Goal: Contribute content: Contribute content

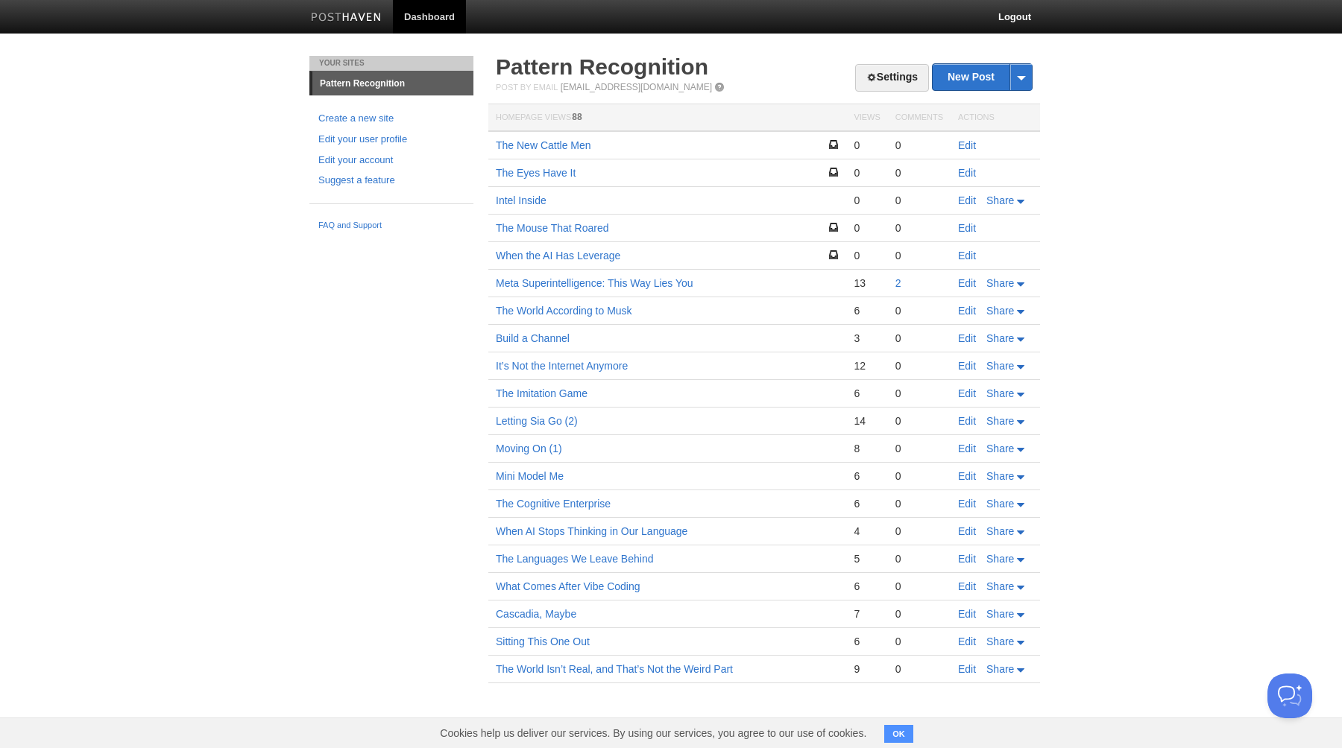
click at [139, 278] on body "Dashboard Logout Post created × Post saved × Post created × Post saved × Post s…" at bounding box center [671, 363] width 1342 height 727
click at [965, 80] on link "New Post" at bounding box center [981, 77] width 99 height 26
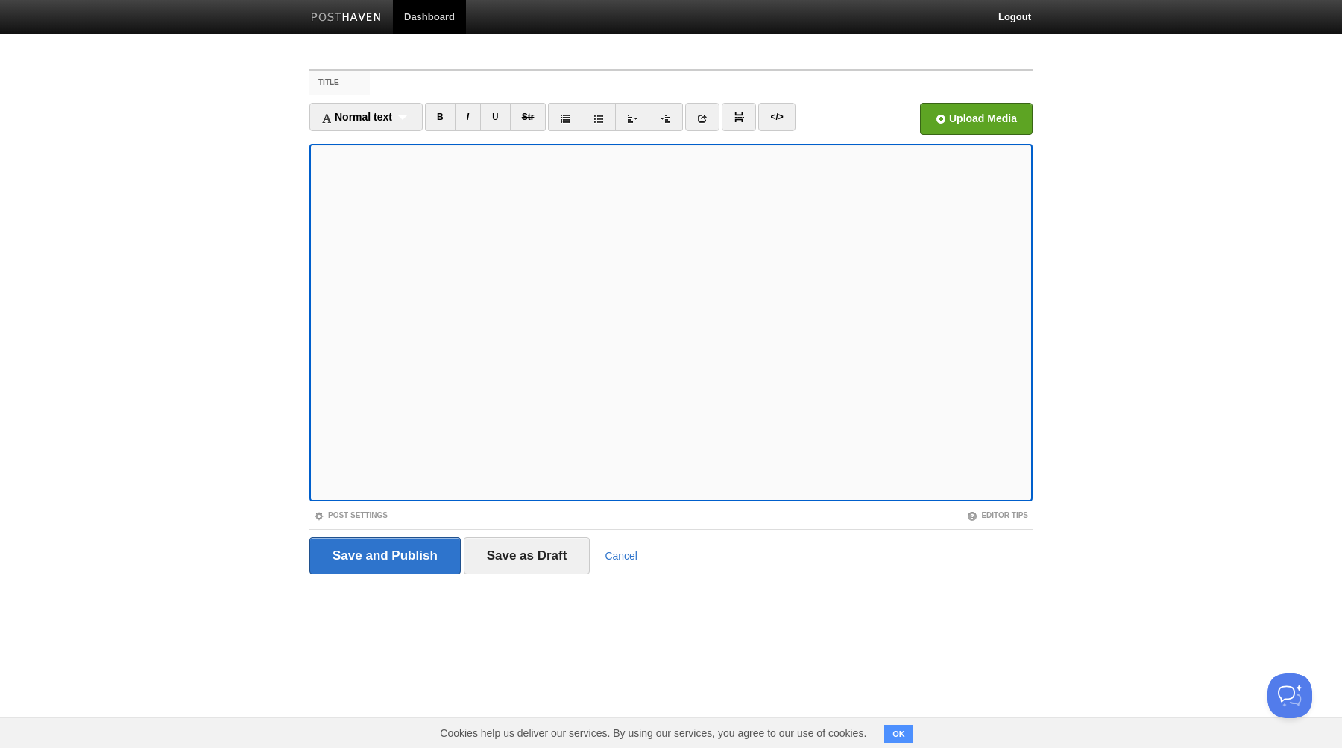
click at [362, 81] on label "Title" at bounding box center [339, 83] width 60 height 24
click at [370, 81] on input "Title" at bounding box center [701, 83] width 663 height 24
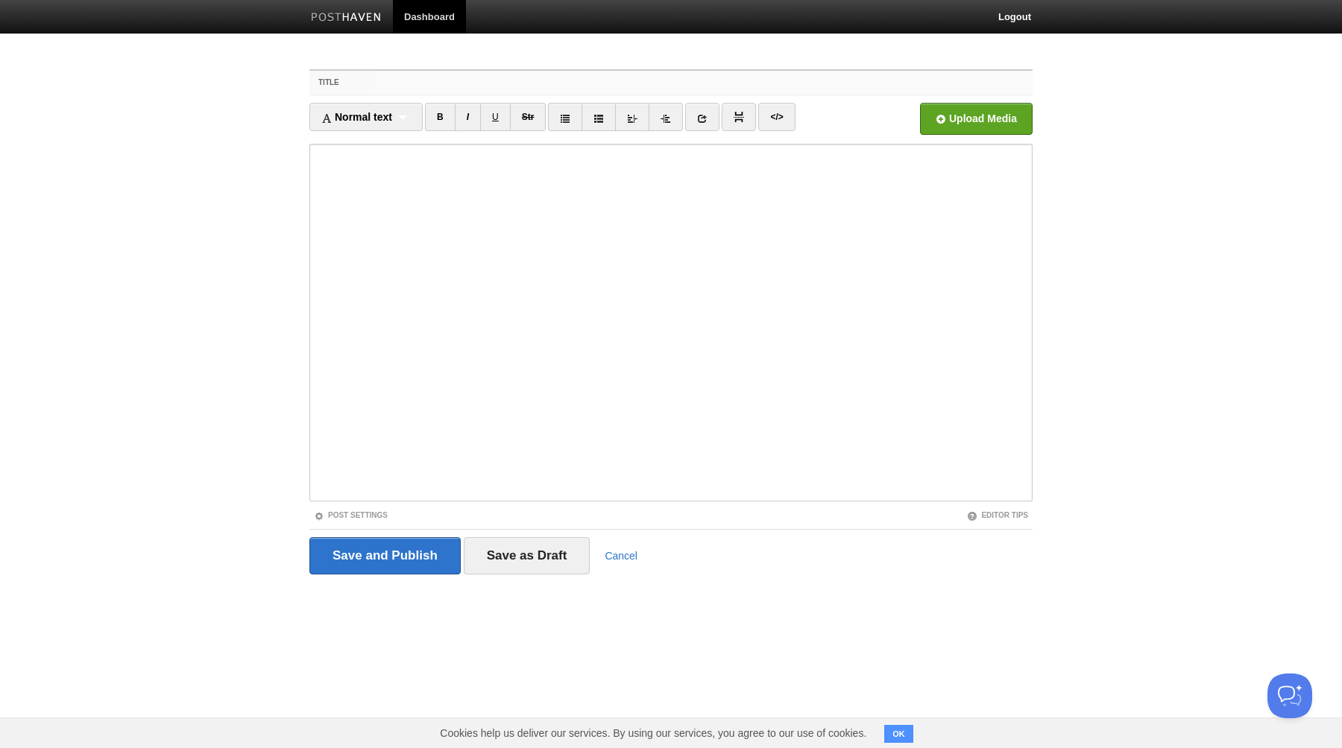
paste input "Through the Looking Glass"
type input "Through the Looking Glass"
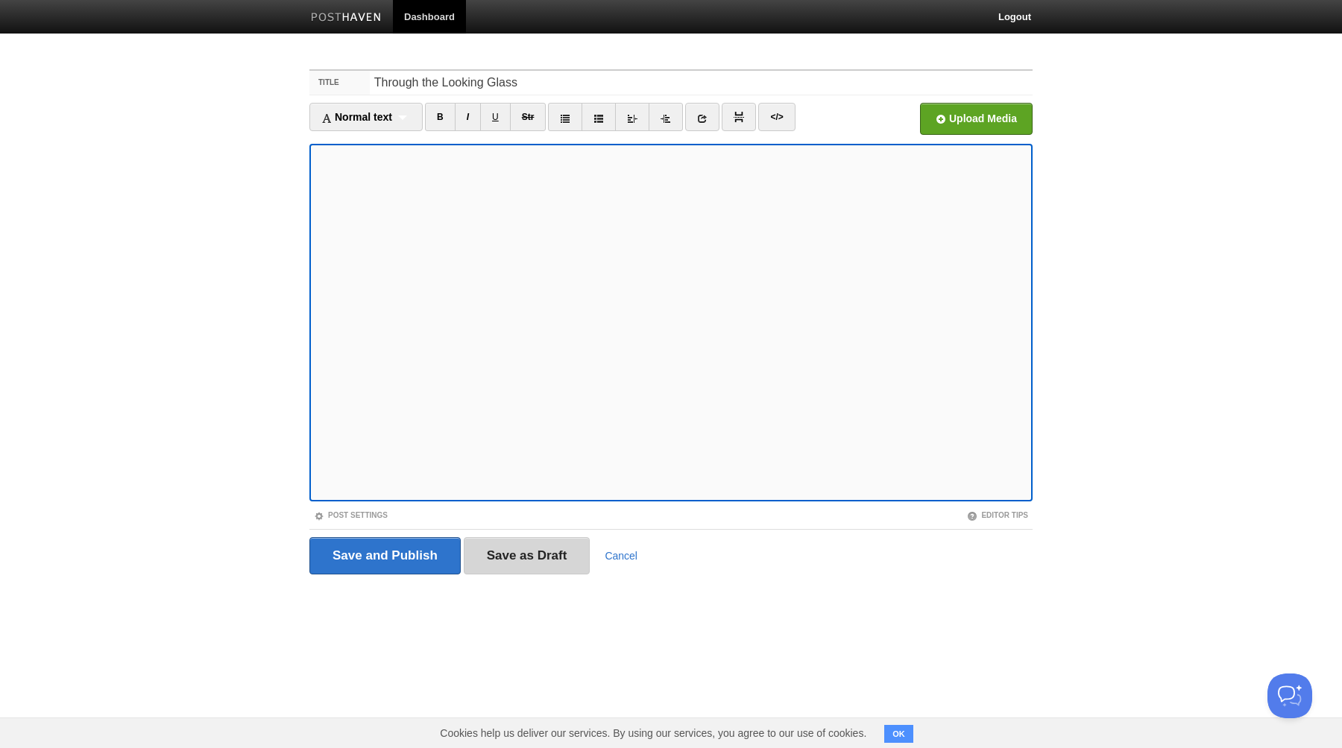
click at [511, 558] on input "Save as Draft" at bounding box center [527, 555] width 127 height 37
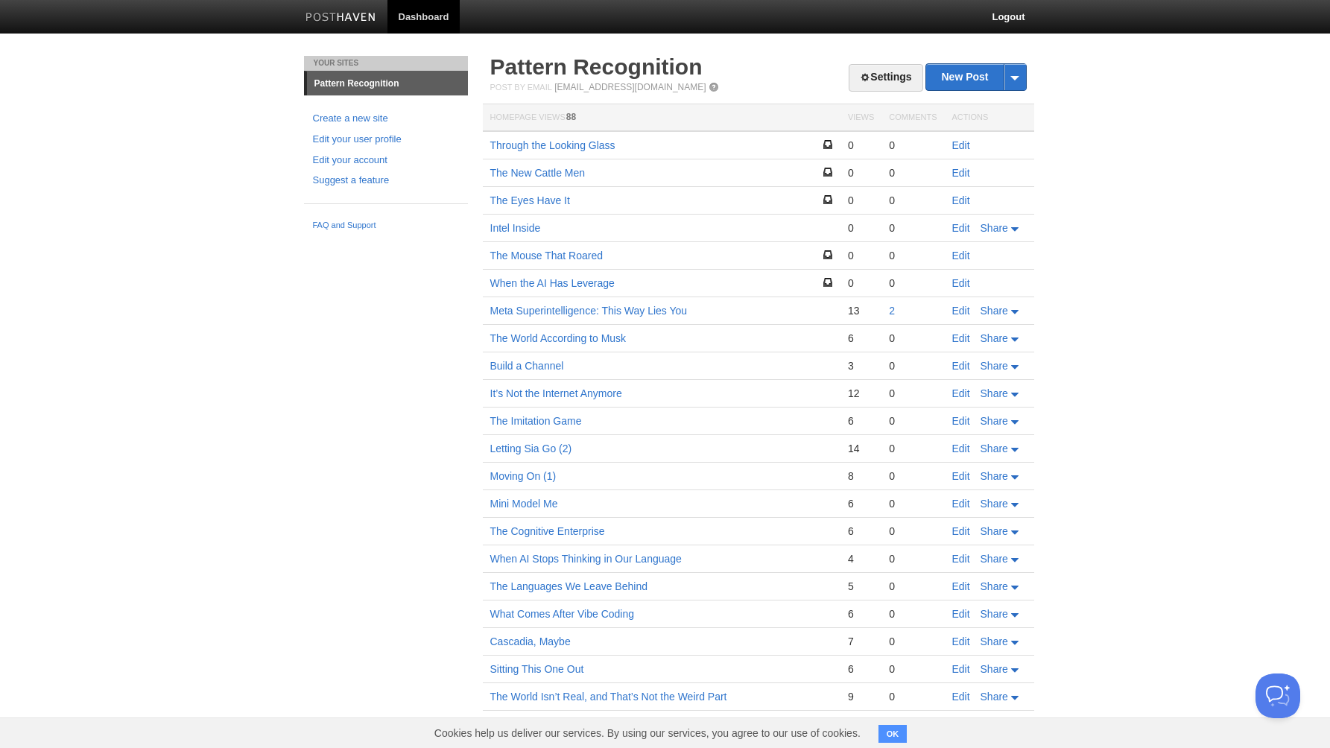
click at [192, 206] on body "Dashboard Logout Post created × Post saved × Post created × Post saved × Post s…" at bounding box center [665, 377] width 1330 height 755
click at [531, 313] on link "Meta Superintelligence: This Way Lies You" at bounding box center [589, 311] width 198 height 12
click at [527, 339] on link "The World According to Musk" at bounding box center [558, 338] width 136 height 12
click at [536, 396] on link "It’s Not the Internet Anymore" at bounding box center [556, 394] width 132 height 12
click at [528, 423] on link "The Imitation Game" at bounding box center [536, 421] width 92 height 12
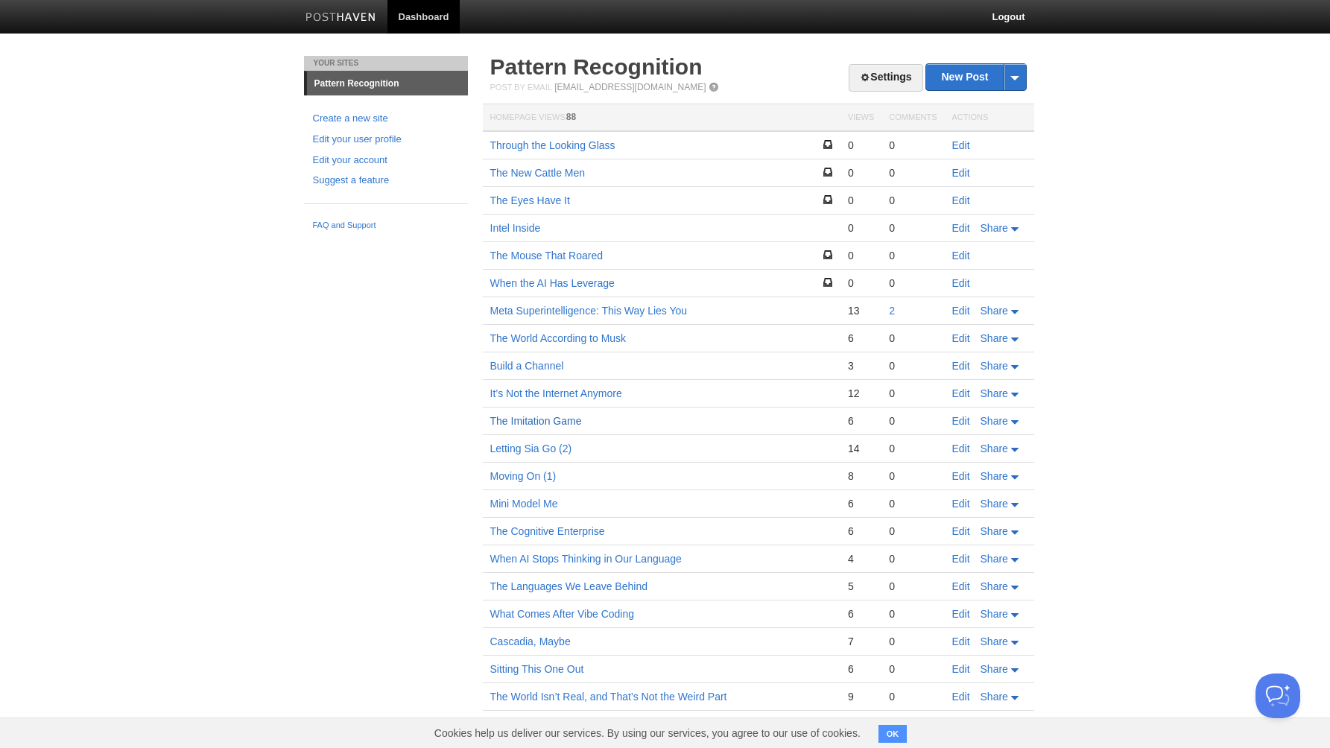
scroll to position [7, 0]
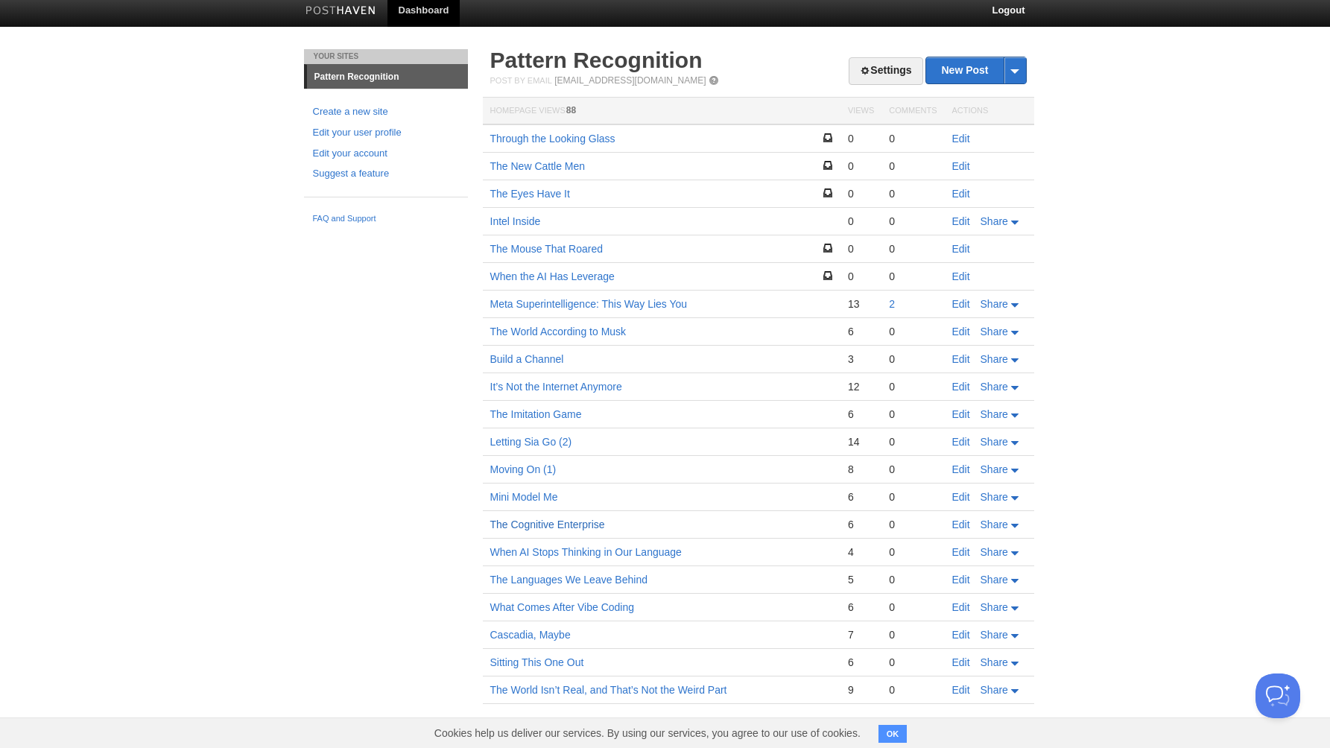
click at [542, 526] on link "The Cognitive Enterprise" at bounding box center [547, 525] width 115 height 12
click at [546, 197] on link "The Eyes Have It" at bounding box center [530, 194] width 80 height 12
click at [546, 248] on link "The Mouse That Roared" at bounding box center [546, 249] width 113 height 12
click at [962, 249] on link "Edit" at bounding box center [962, 249] width 18 height 12
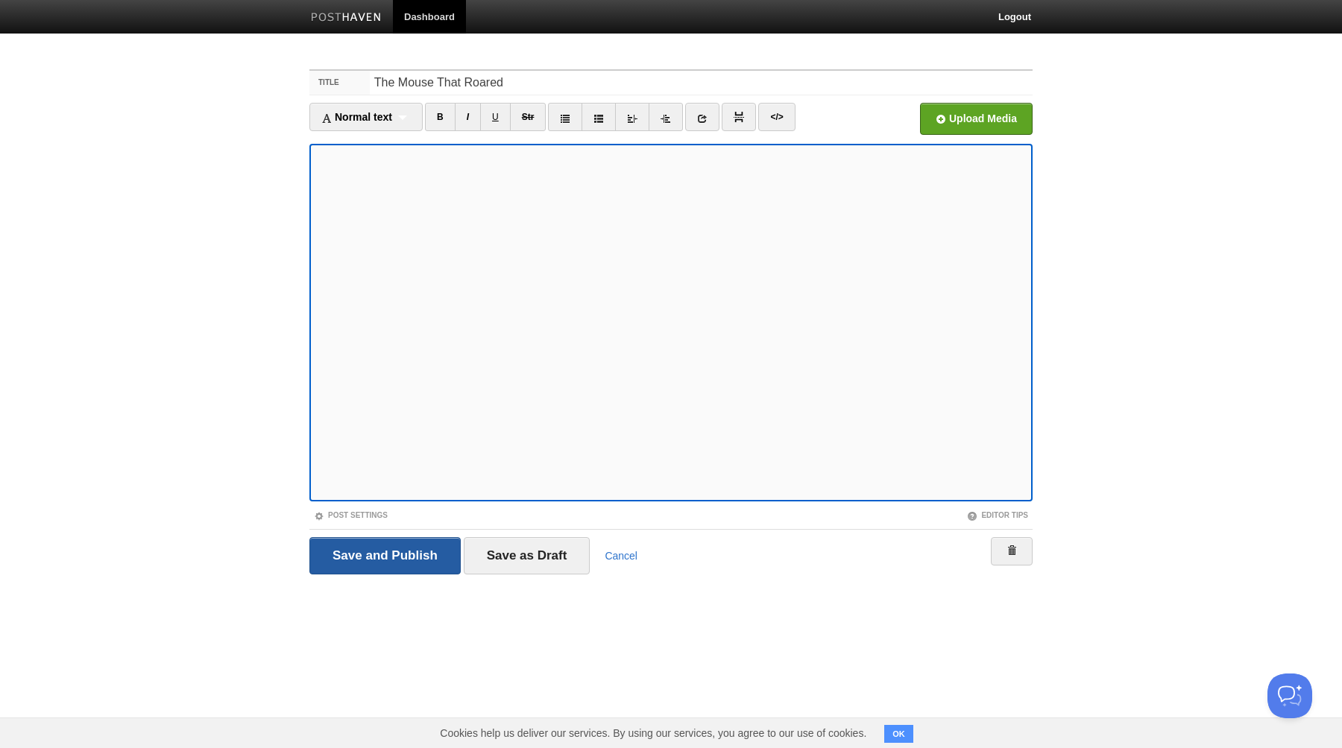
click at [385, 555] on input "Save and Publish" at bounding box center [384, 555] width 151 height 37
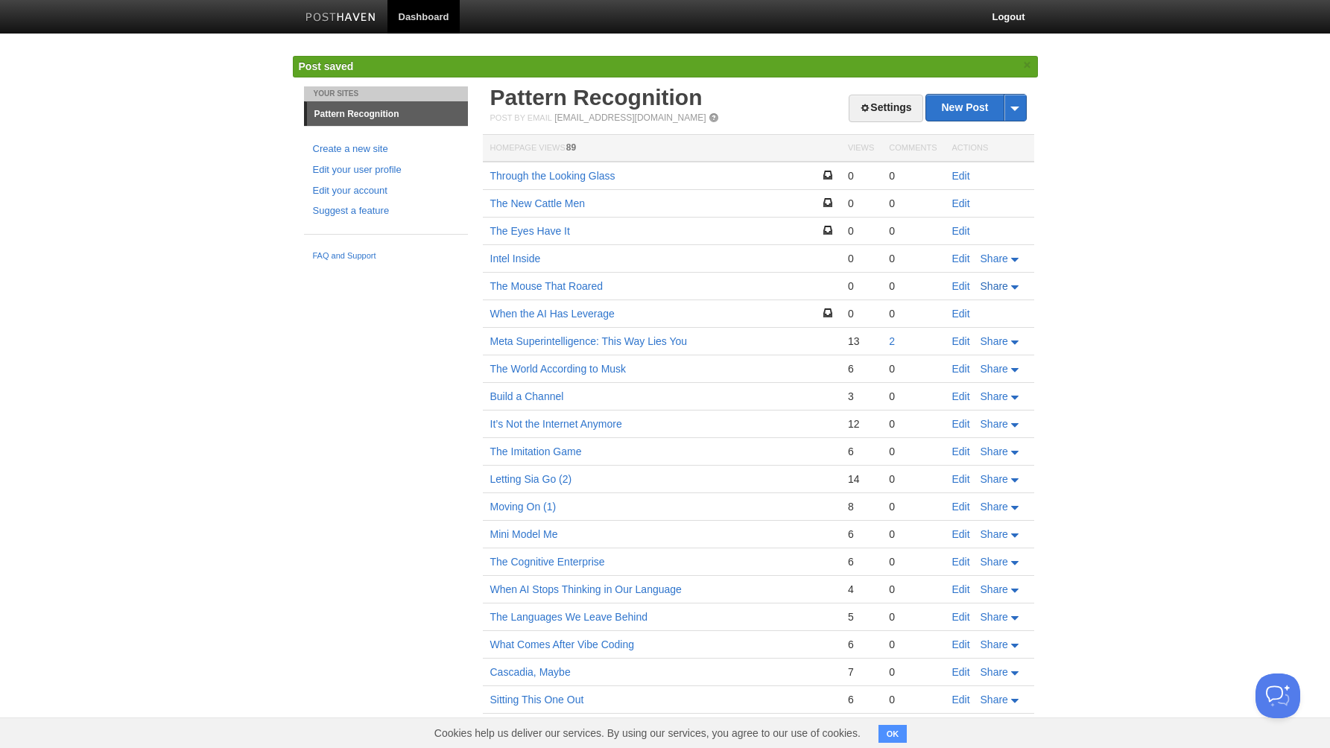
click at [1003, 286] on span "Share" at bounding box center [995, 286] width 28 height 12
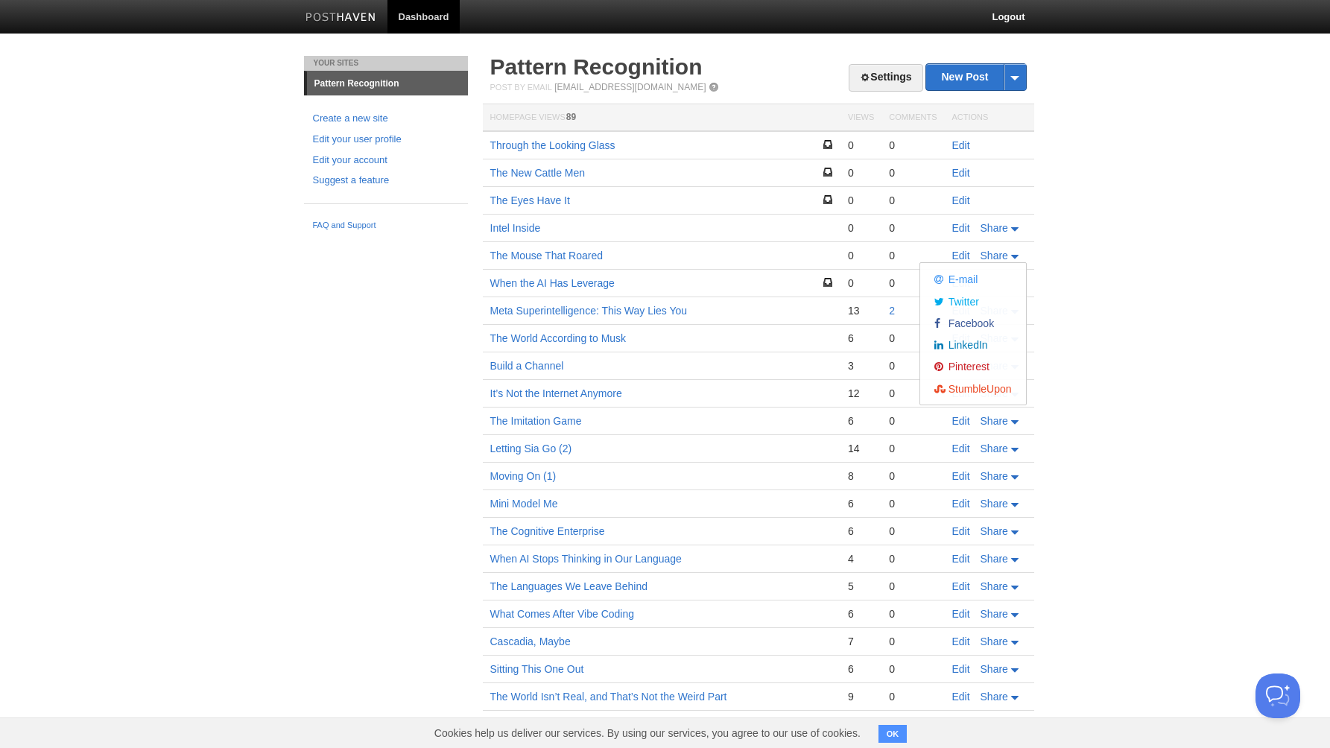
click at [318, 362] on div "Your Sites Pattern Recognition Create a new site Edit your user profile Edit yo…" at bounding box center [665, 405] width 745 height 699
click at [527, 231] on link "Intel Inside" at bounding box center [515, 228] width 51 height 12
click at [528, 285] on link "When the AI Has Leverage" at bounding box center [552, 283] width 124 height 12
click at [534, 283] on link "When the AI Has Leverage" at bounding box center [552, 283] width 124 height 12
click at [963, 283] on link "Edit" at bounding box center [962, 283] width 18 height 12
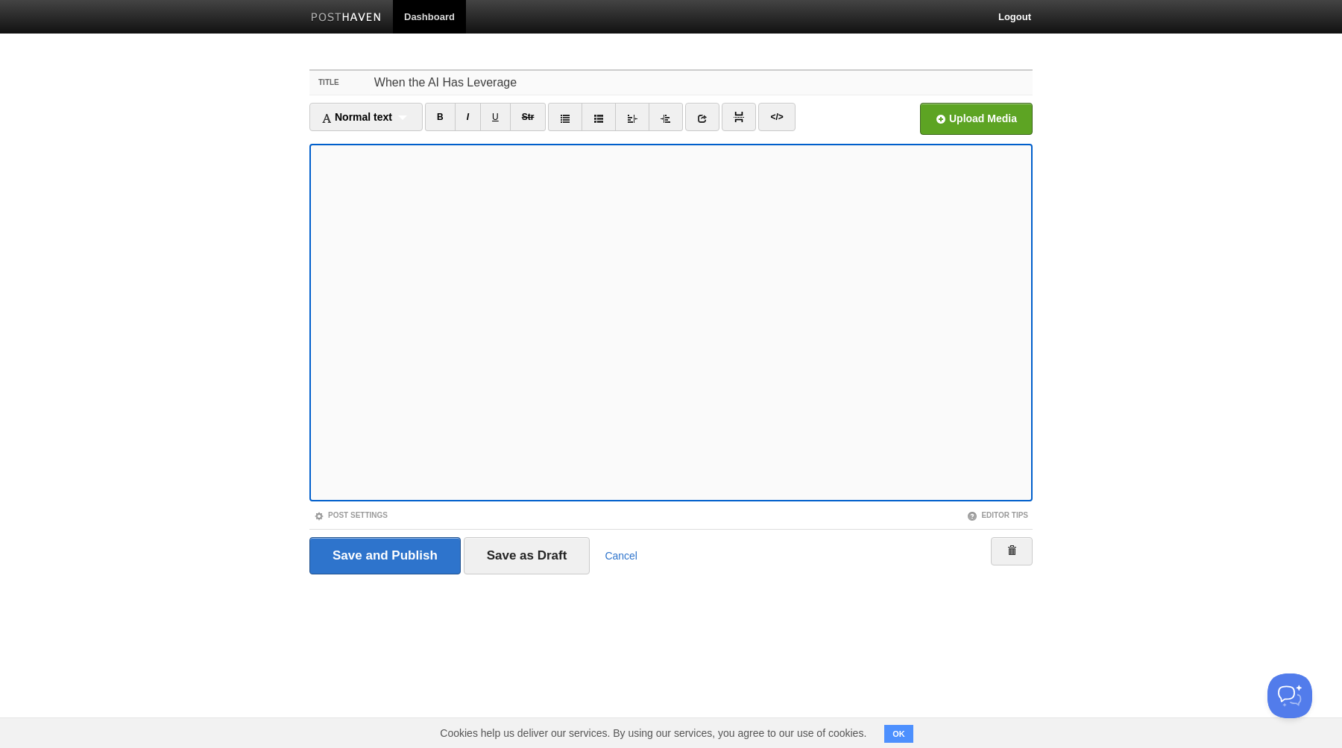
click at [437, 90] on input "When the AI Has Leverage" at bounding box center [701, 83] width 663 height 24
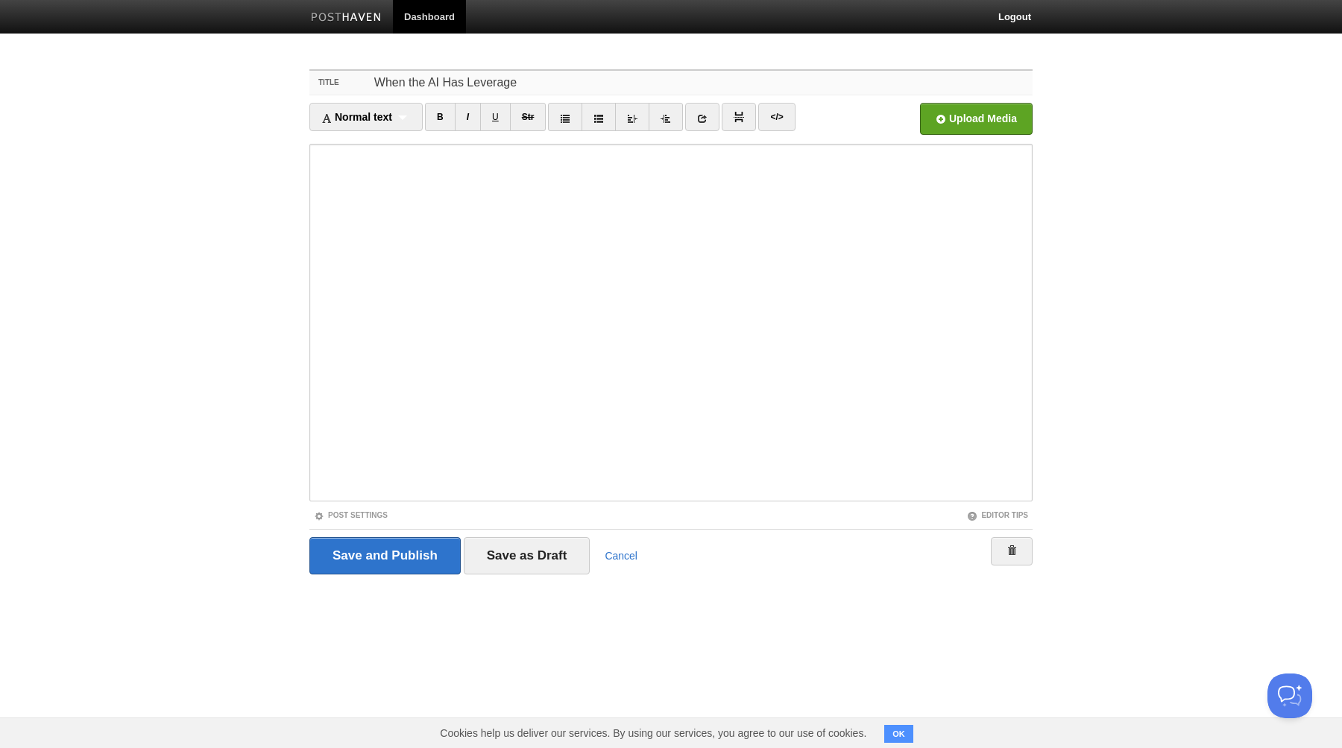
click at [437, 90] on input "When the AI Has Leverage" at bounding box center [701, 83] width 663 height 24
type input "The Shape of Leverage"
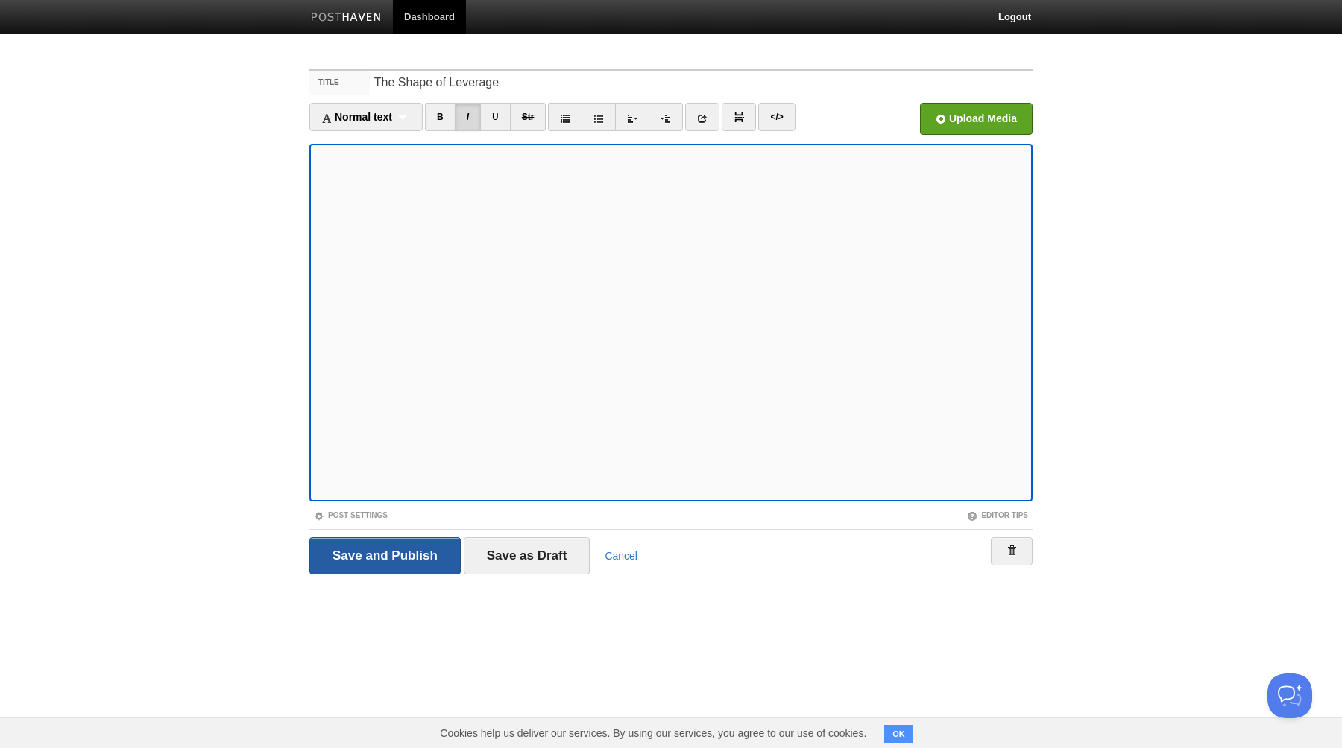
click at [389, 552] on input "Save and Publish" at bounding box center [384, 555] width 151 height 37
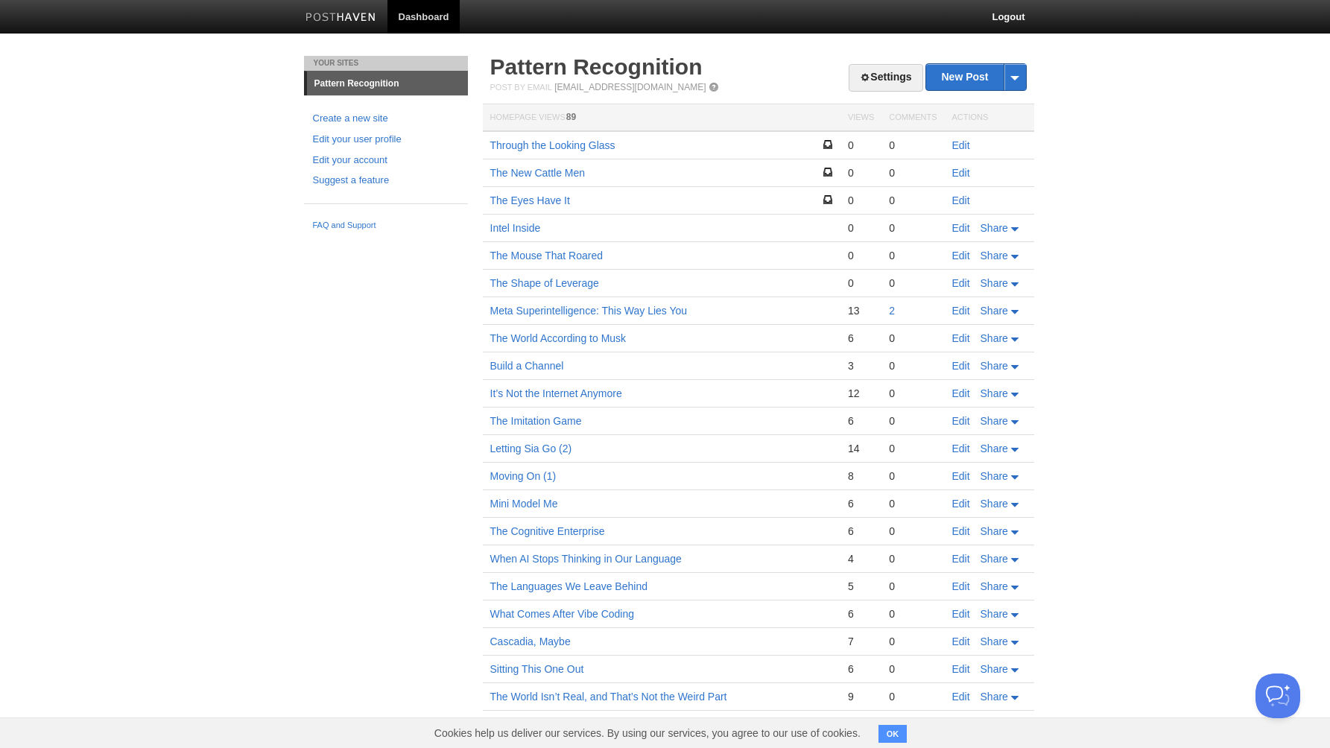
scroll to position [7, 0]
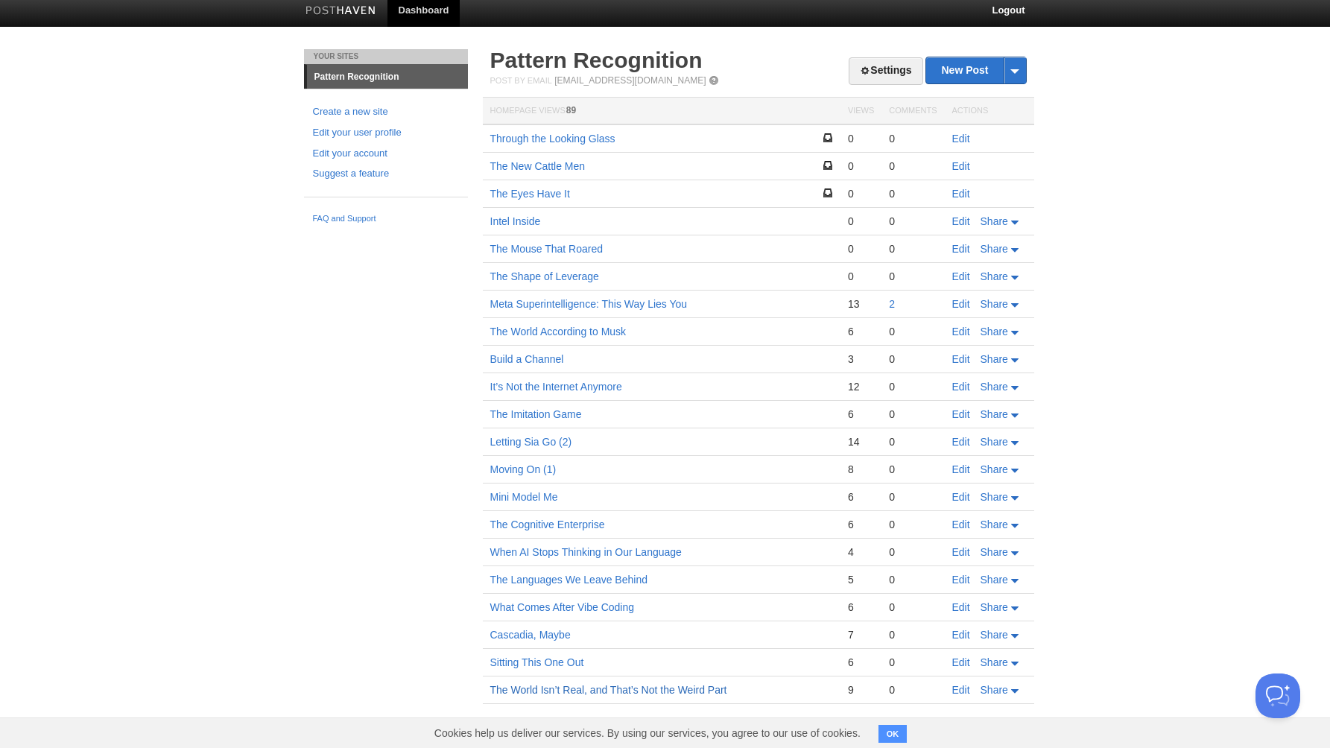
click at [599, 691] on link "The World Isn’t Real, and That’s Not the Weird Part" at bounding box center [608, 690] width 237 height 12
click at [963, 690] on link "Edit" at bounding box center [962, 690] width 18 height 12
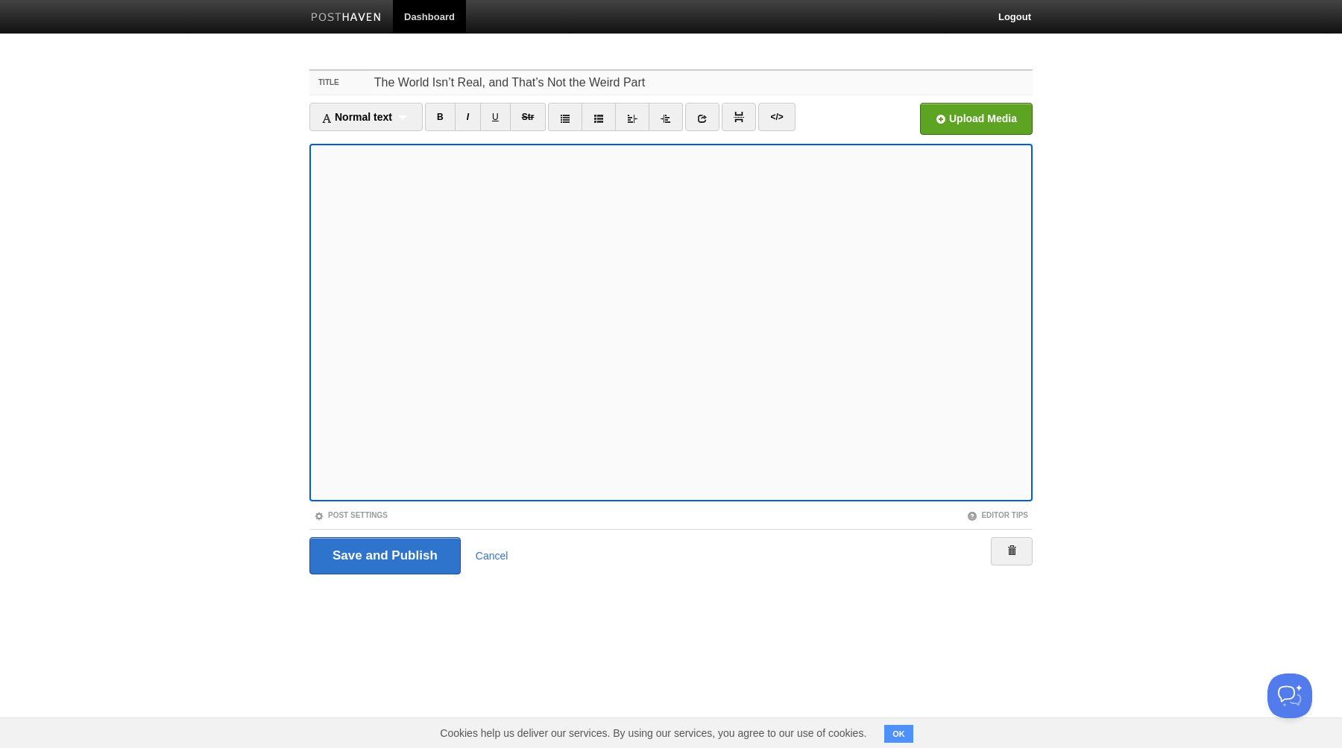
click at [425, 79] on input "The World Isn’t Real, and That’s Not the Weird Part" at bounding box center [701, 83] width 663 height 24
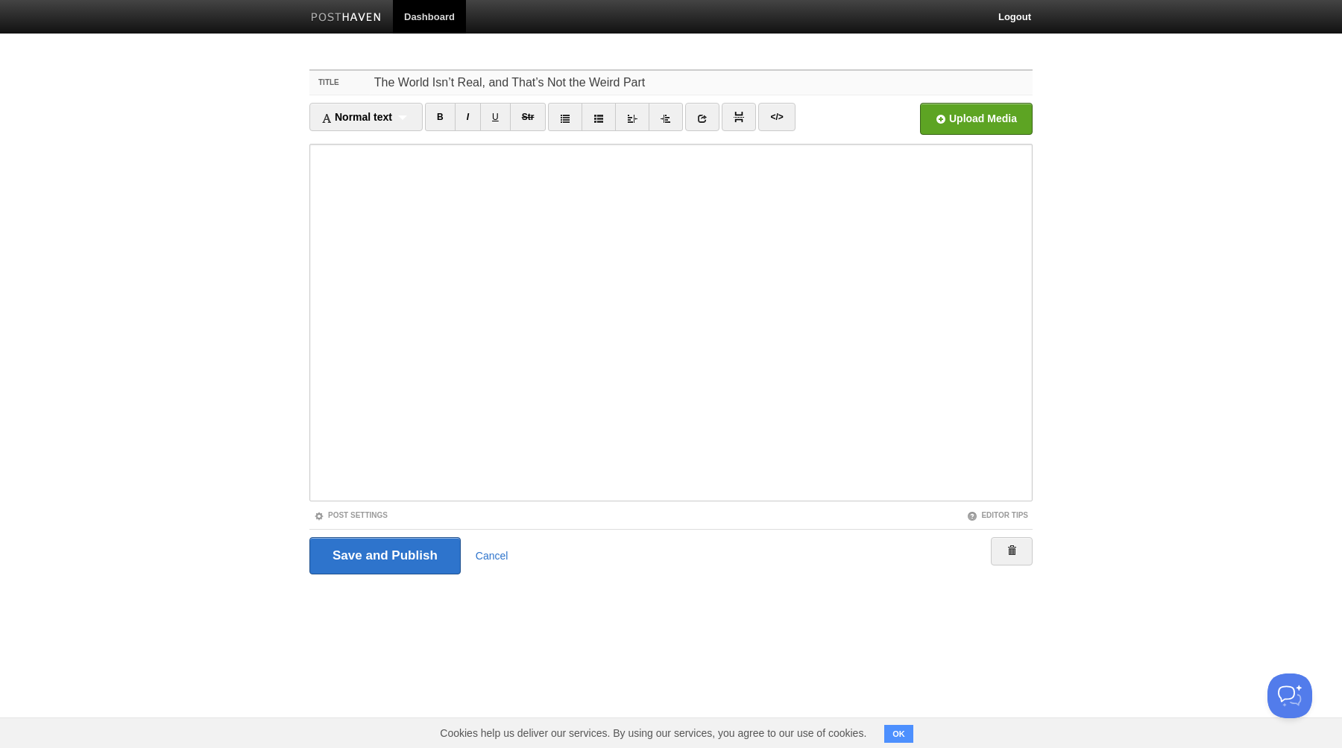
click at [425, 79] on input "The World Isn’t Real, and That’s Not the Weird Part" at bounding box center [701, 83] width 663 height 24
paste input "Skin Job"
type input "Skin Job"
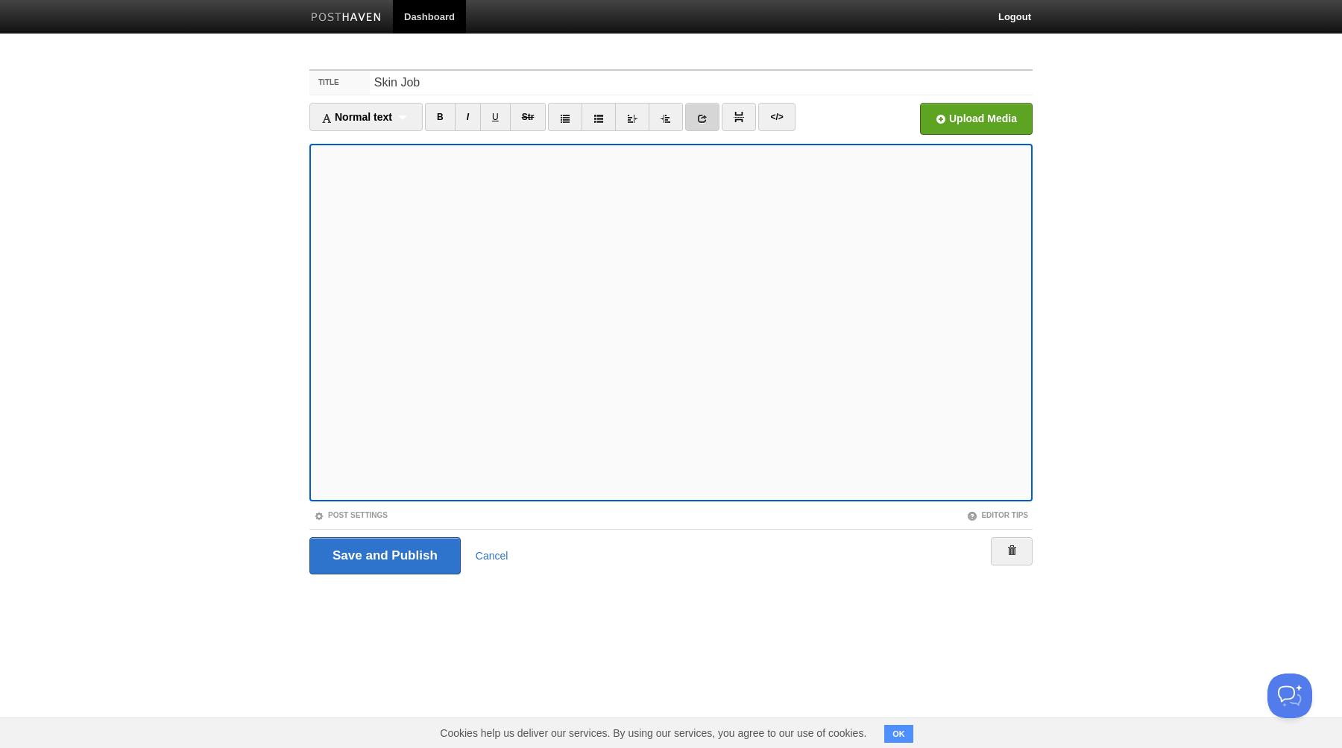
click at [704, 119] on icon at bounding box center [702, 118] width 10 height 10
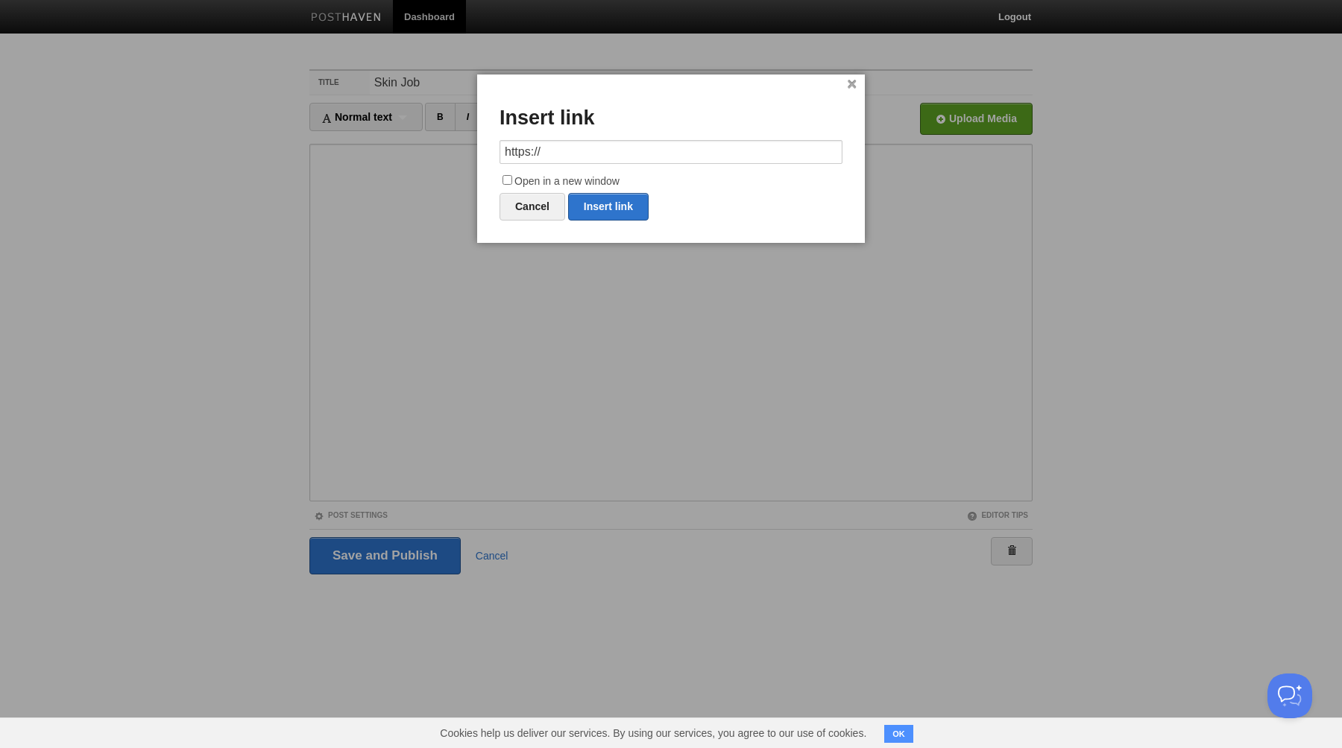
click at [584, 158] on input "https://" at bounding box center [670, 152] width 343 height 24
type input "[URL][DOMAIN_NAME]"
click at [508, 178] on input "Open in a new window" at bounding box center [507, 180] width 10 height 10
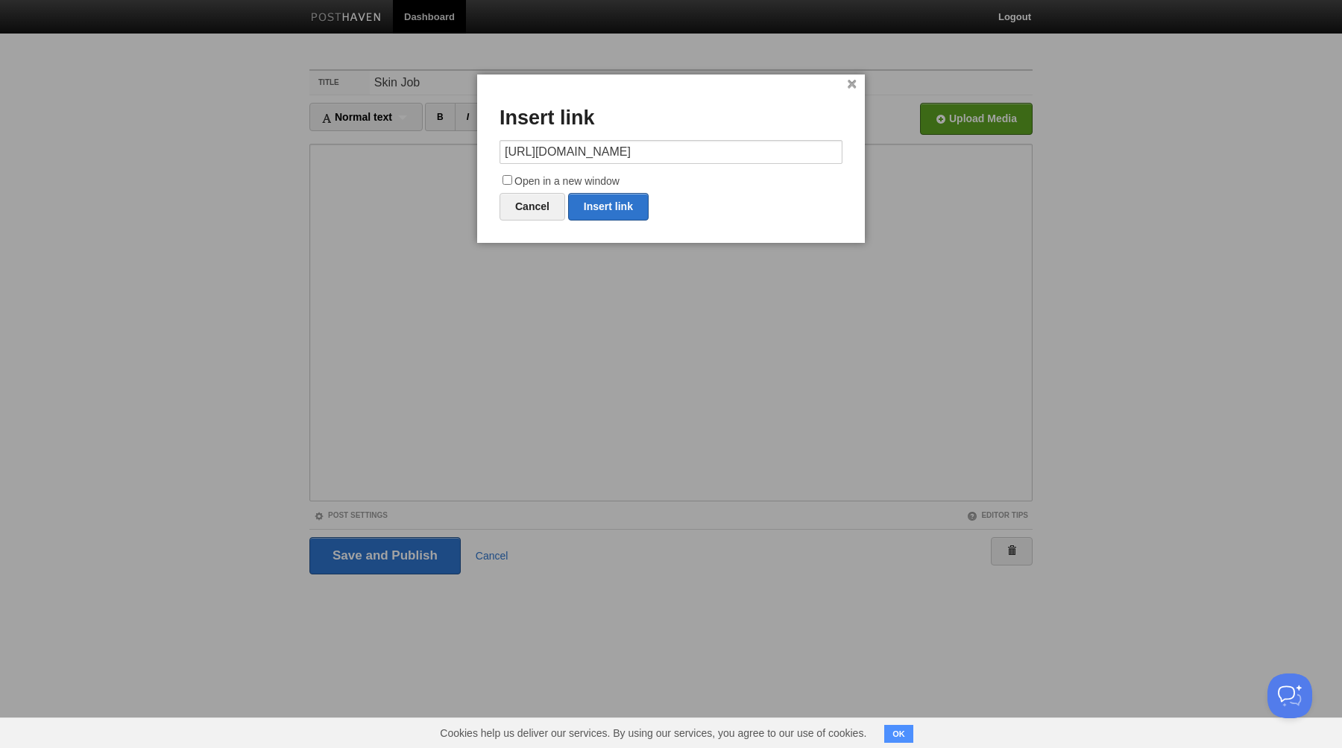
checkbox input "true"
click at [608, 212] on link "Insert link" at bounding box center [608, 207] width 81 height 28
type input "https://"
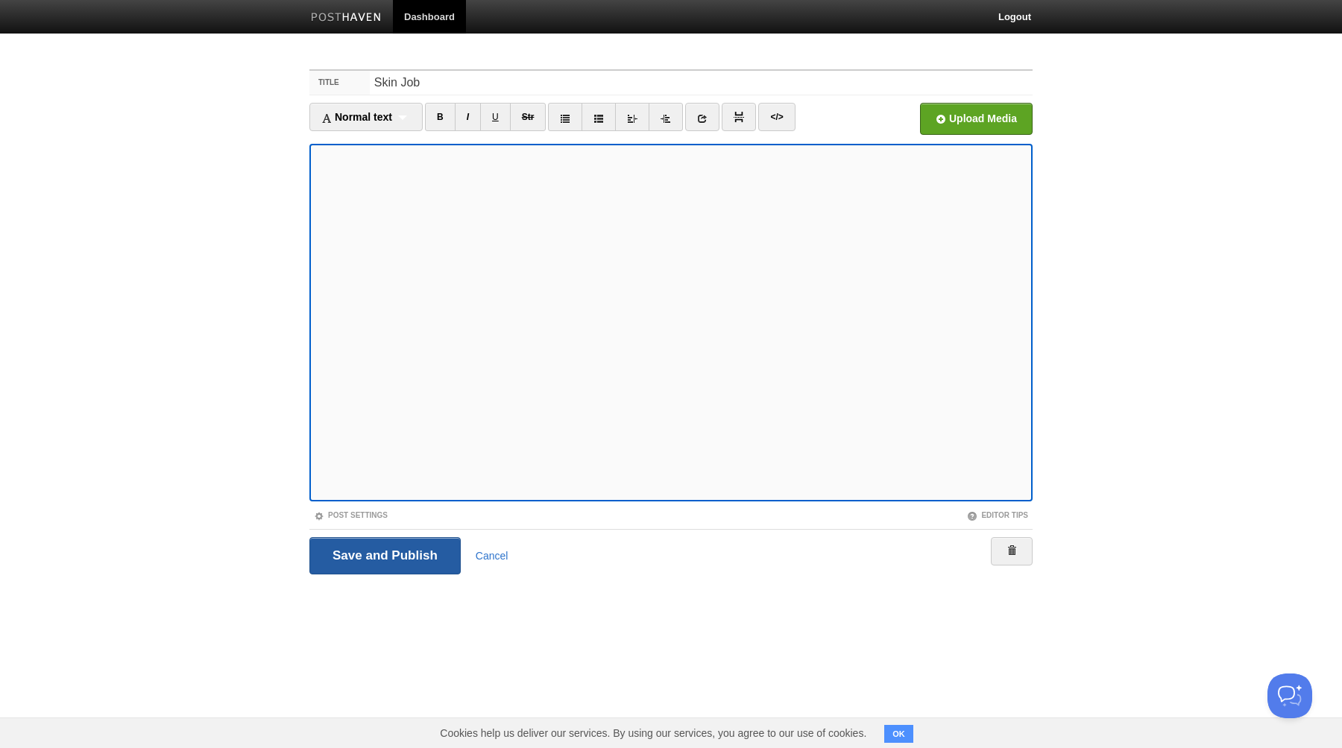
click at [382, 548] on input "Save and Publish" at bounding box center [384, 555] width 151 height 37
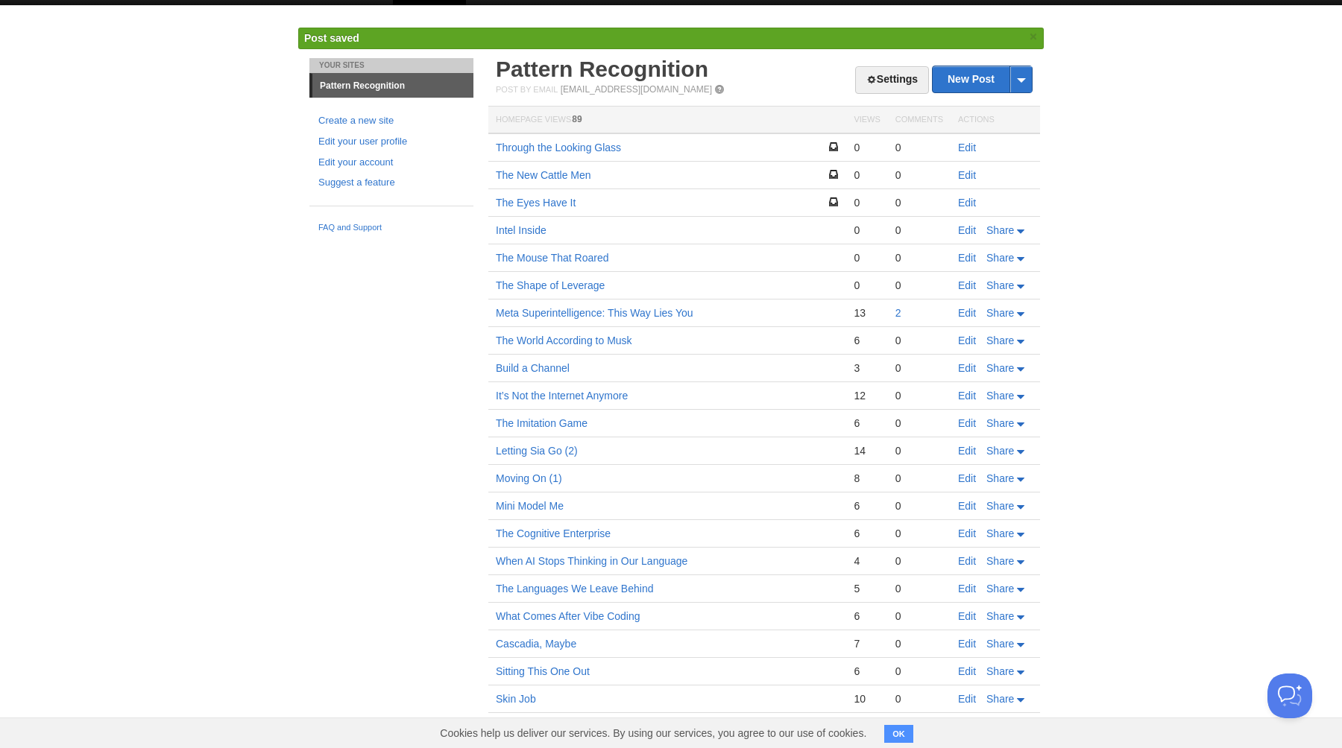
scroll to position [37, 0]
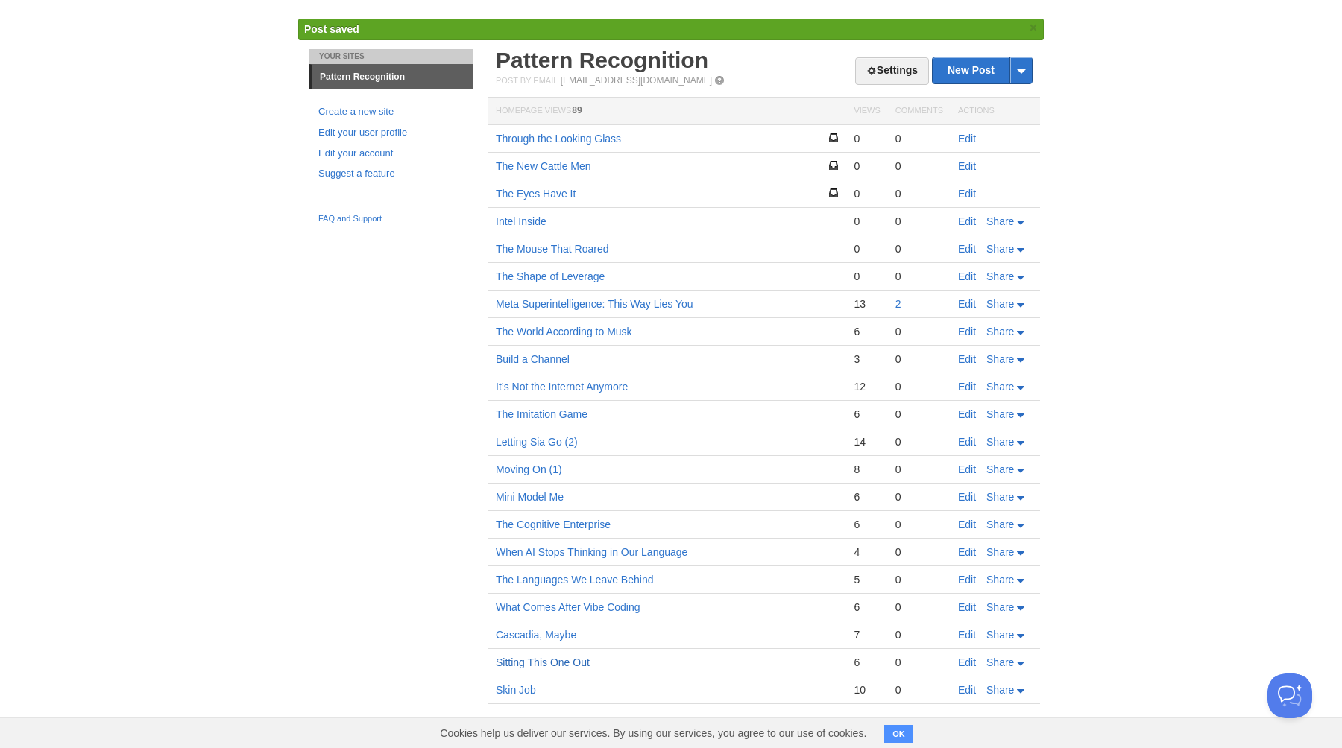
click at [538, 663] on link "Sitting This One Out" at bounding box center [543, 663] width 94 height 12
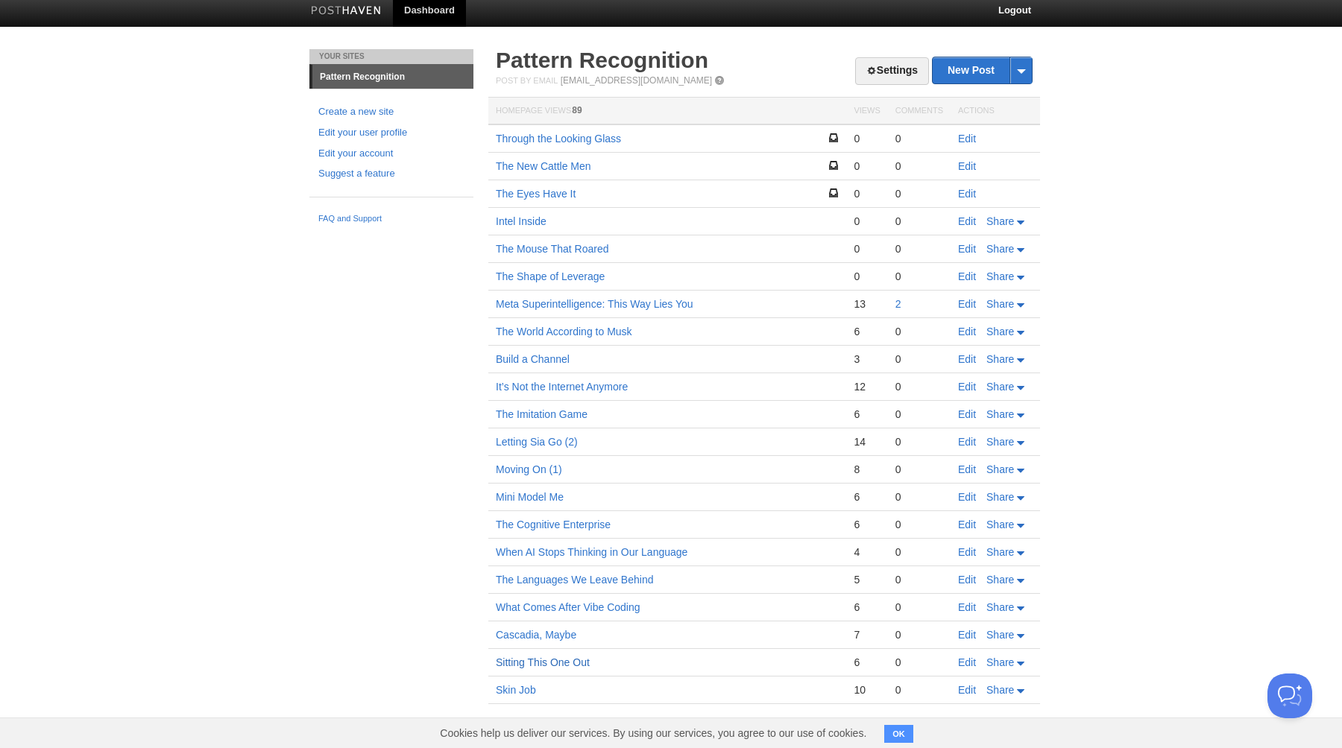
scroll to position [7, 0]
click at [540, 663] on link "Sitting This One Out" at bounding box center [543, 663] width 94 height 12
click at [968, 660] on link "Edit" at bounding box center [967, 663] width 18 height 12
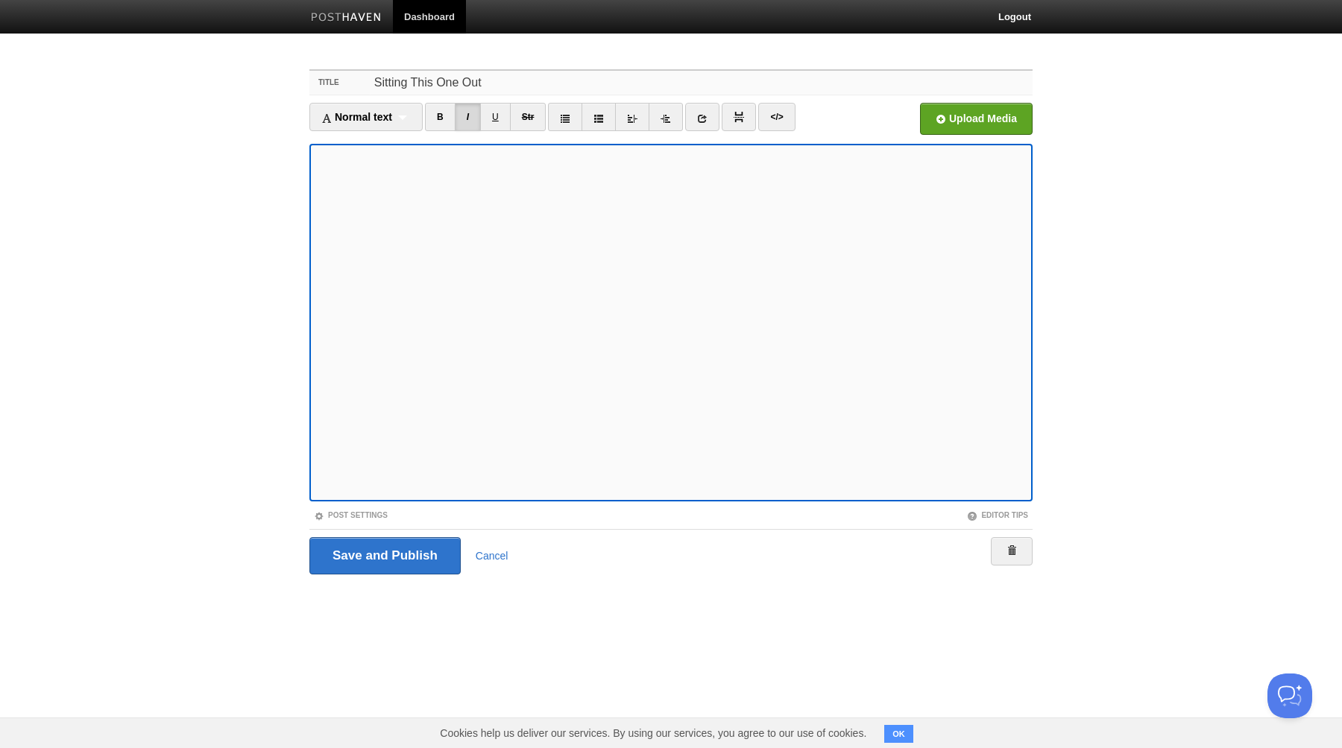
click at [415, 86] on input "Sitting This One Out" at bounding box center [701, 83] width 663 height 24
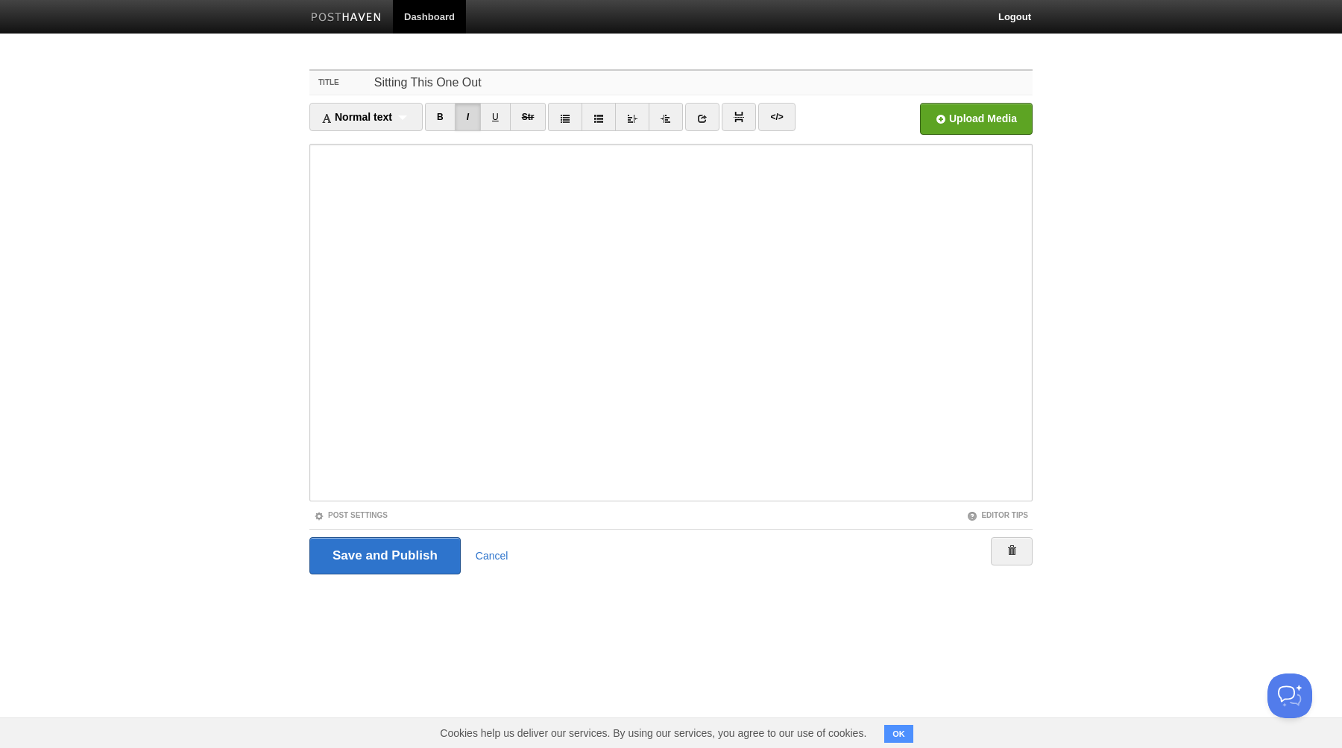
click at [415, 86] on input "Sitting This One Out" at bounding box center [701, 83] width 663 height 24
paste input "Living Through the Update"
type input "Living Through the Update"
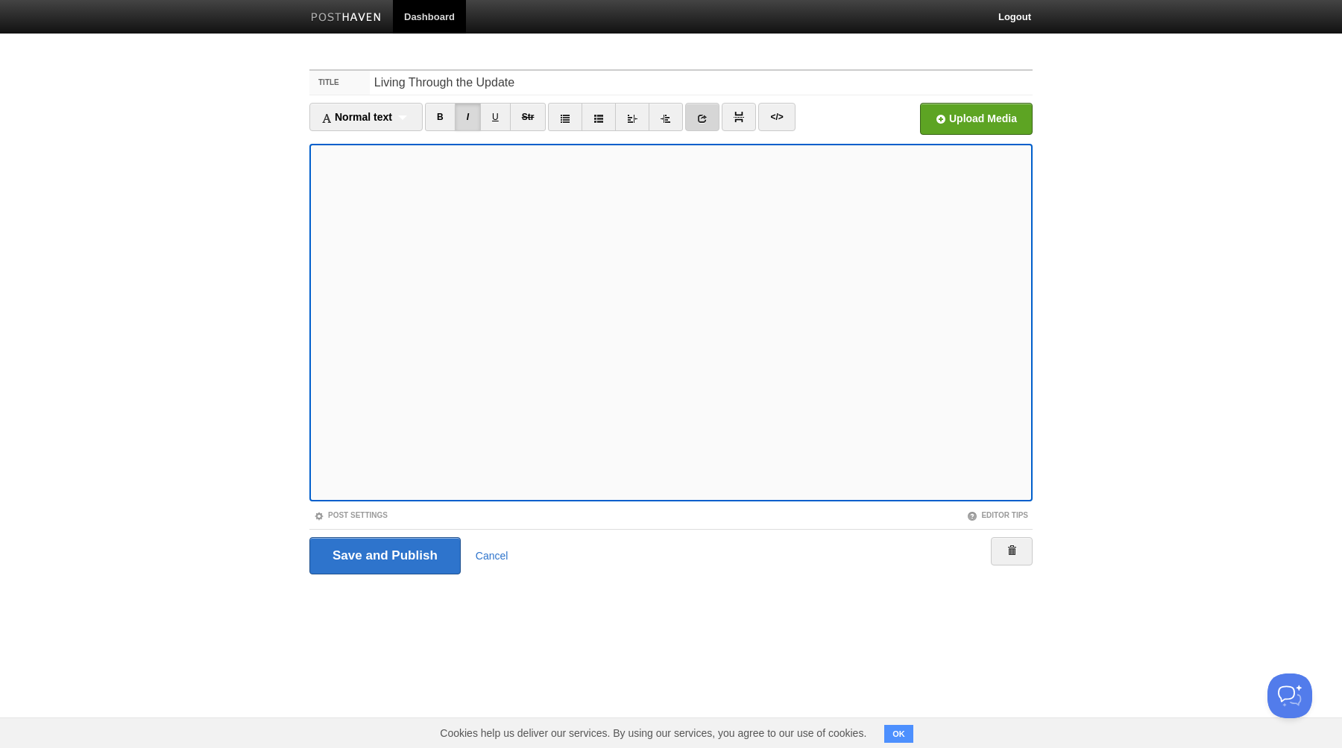
click at [706, 121] on icon at bounding box center [702, 118] width 10 height 10
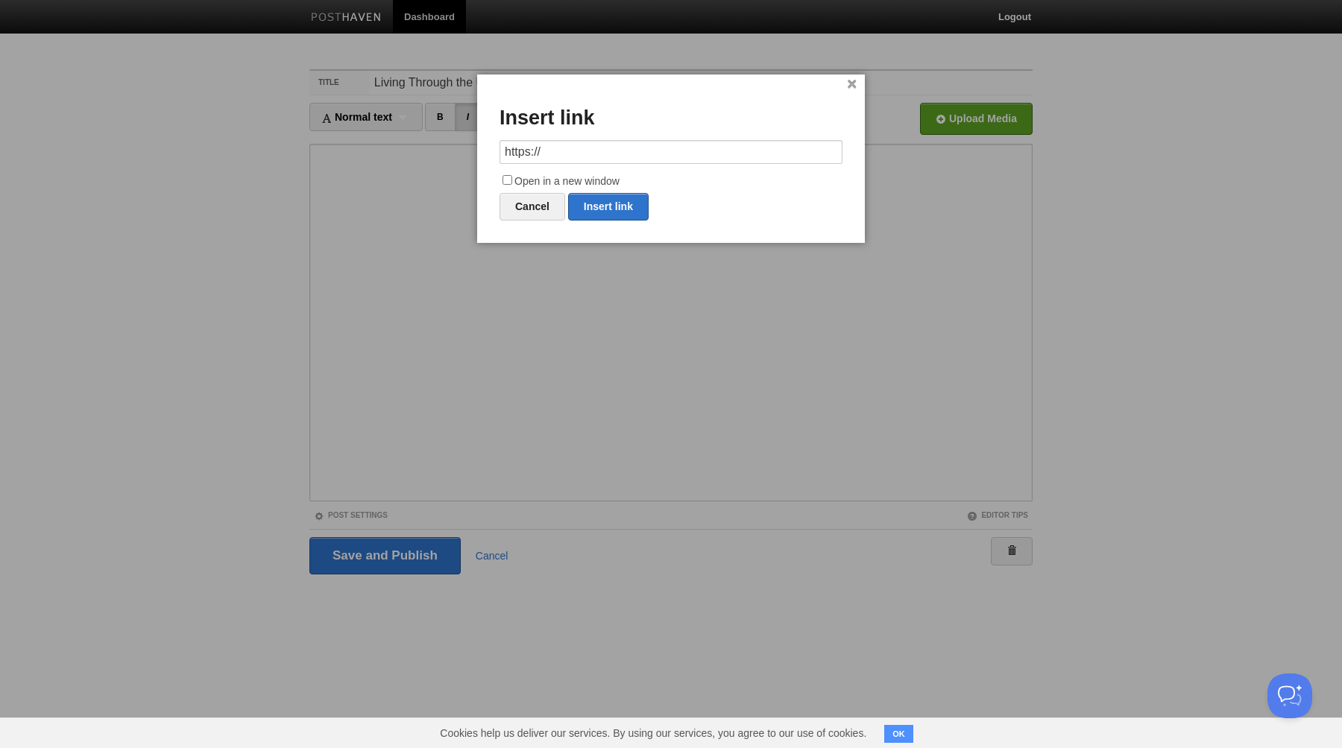
click at [632, 148] on input "https://" at bounding box center [670, 152] width 343 height 24
type input "[URL][DOMAIN_NAME]"
click at [507, 180] on input "Open in a new window" at bounding box center [507, 180] width 10 height 10
checkbox input "true"
click at [604, 204] on link "Insert link" at bounding box center [608, 207] width 81 height 28
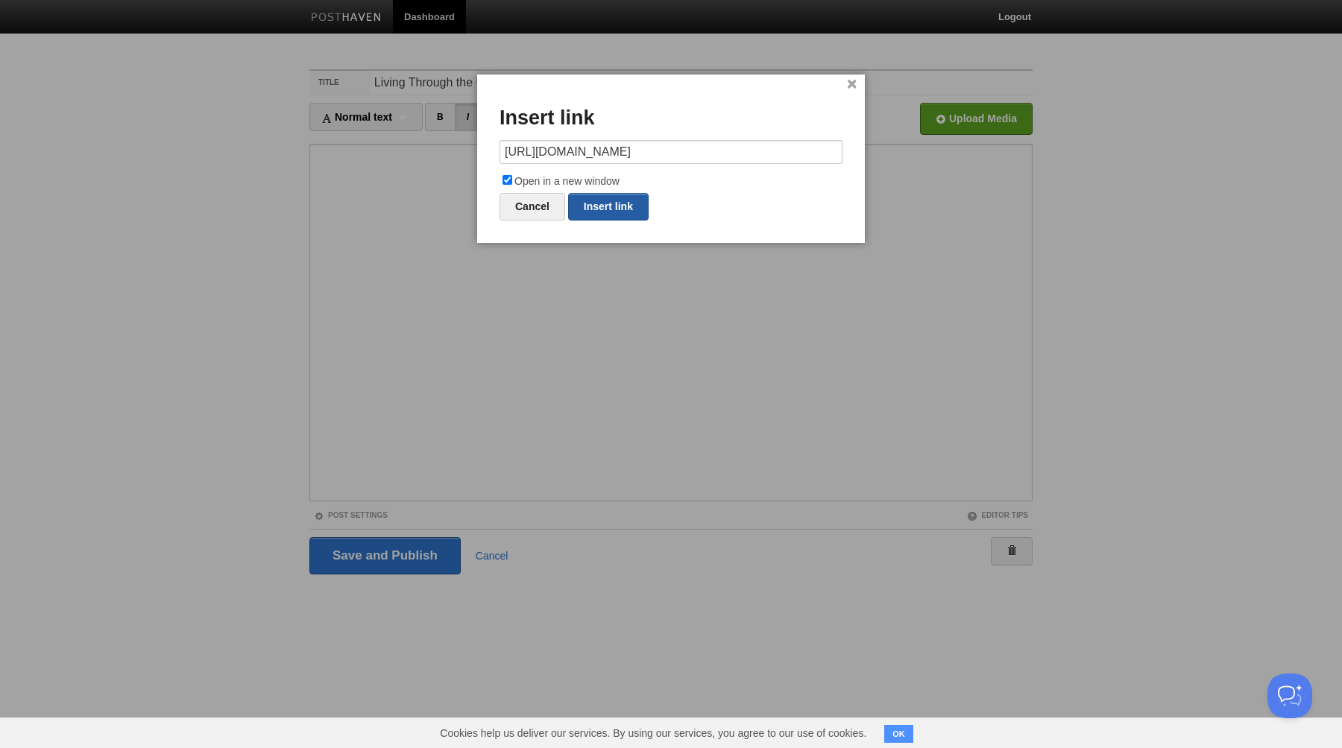
type input "https://"
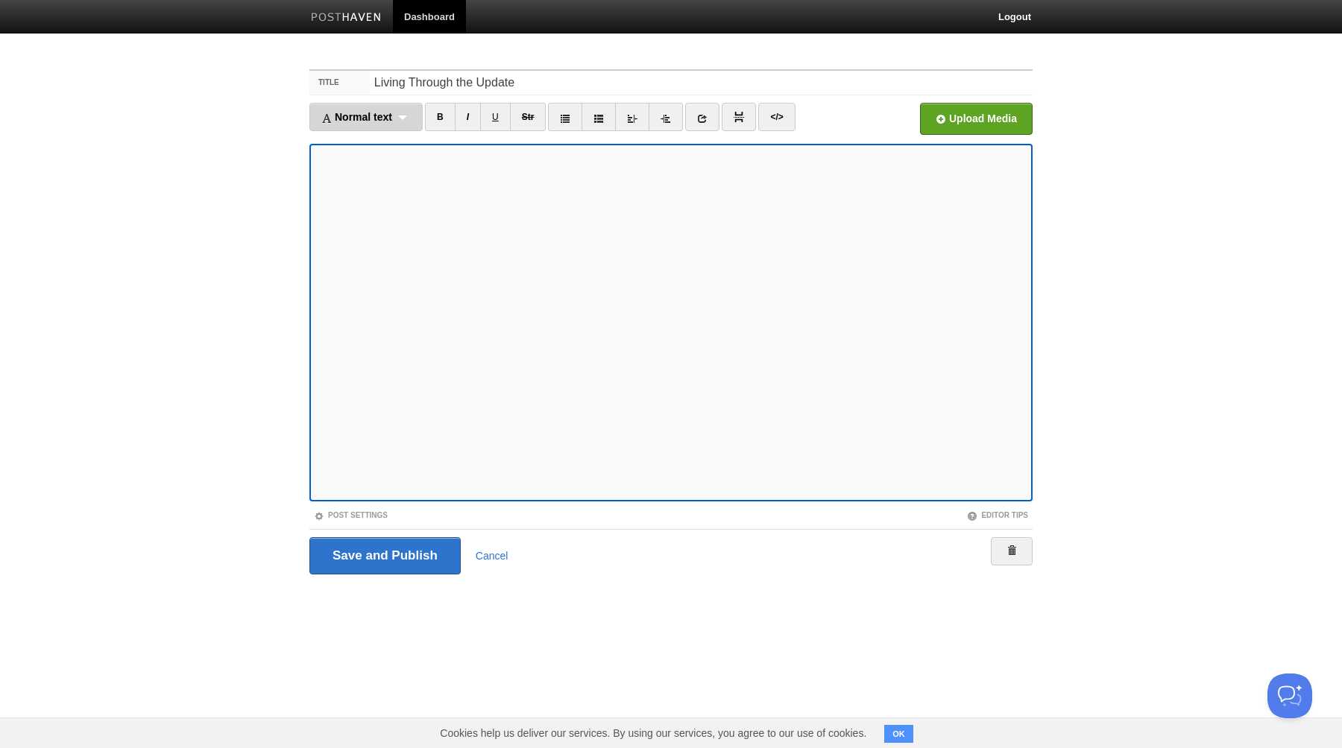
click at [409, 118] on div "Normal text Normal text Heading 1 Heading 2 Heading 3" at bounding box center [365, 117] width 113 height 28
click at [365, 145] on link "Normal text" at bounding box center [366, 143] width 112 height 22
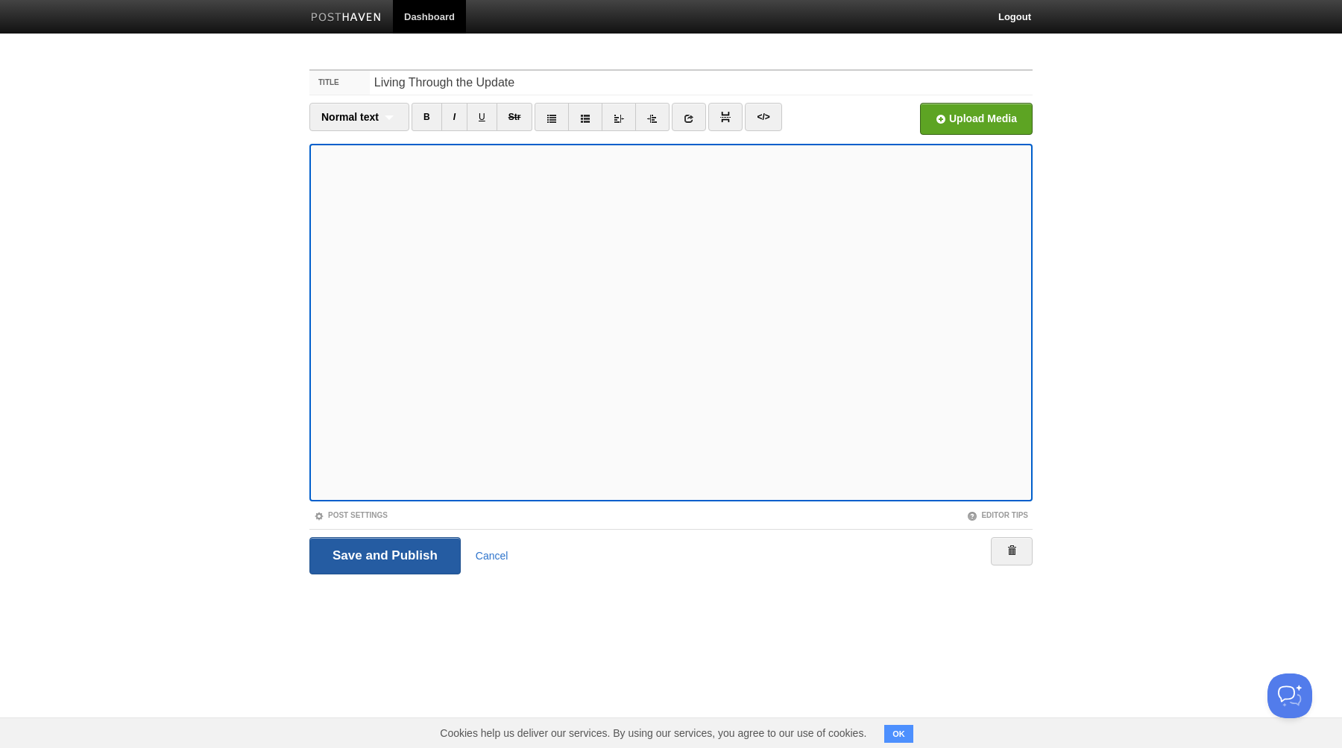
click at [385, 553] on input "Save and Publish" at bounding box center [384, 555] width 151 height 37
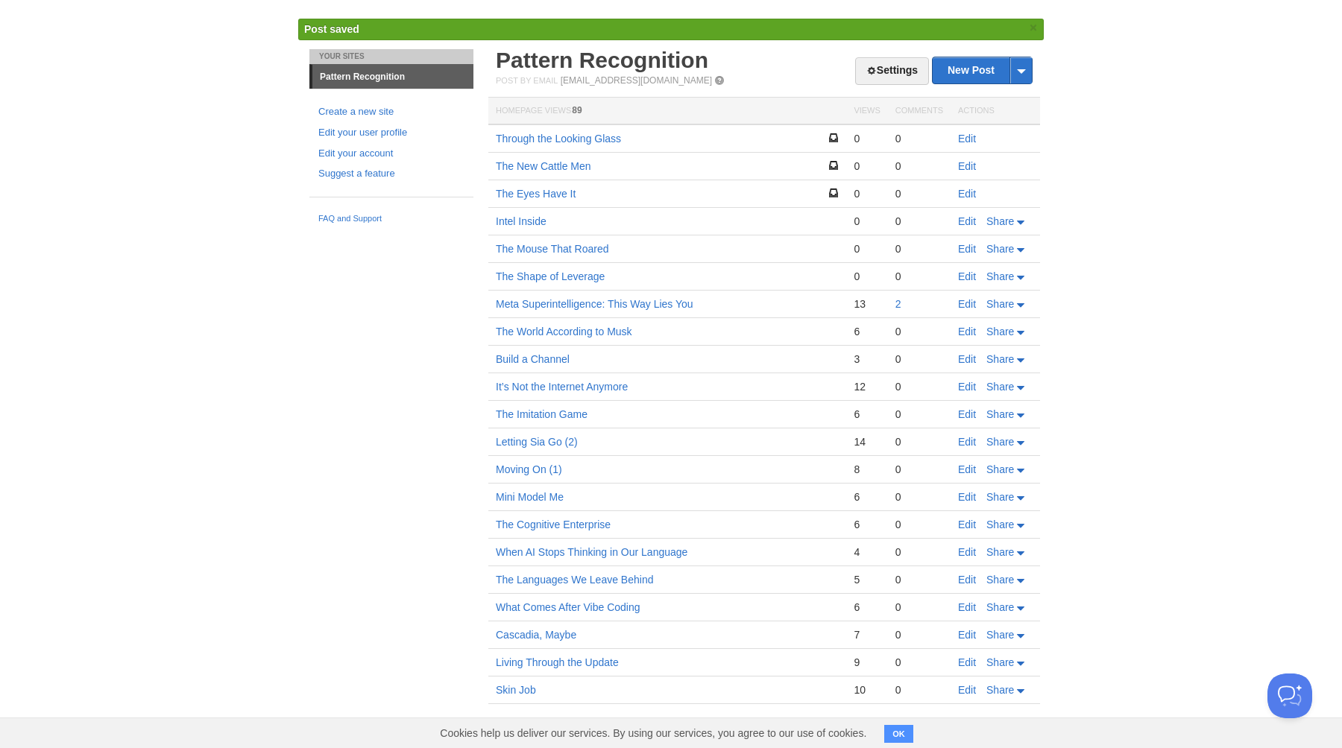
scroll to position [7, 0]
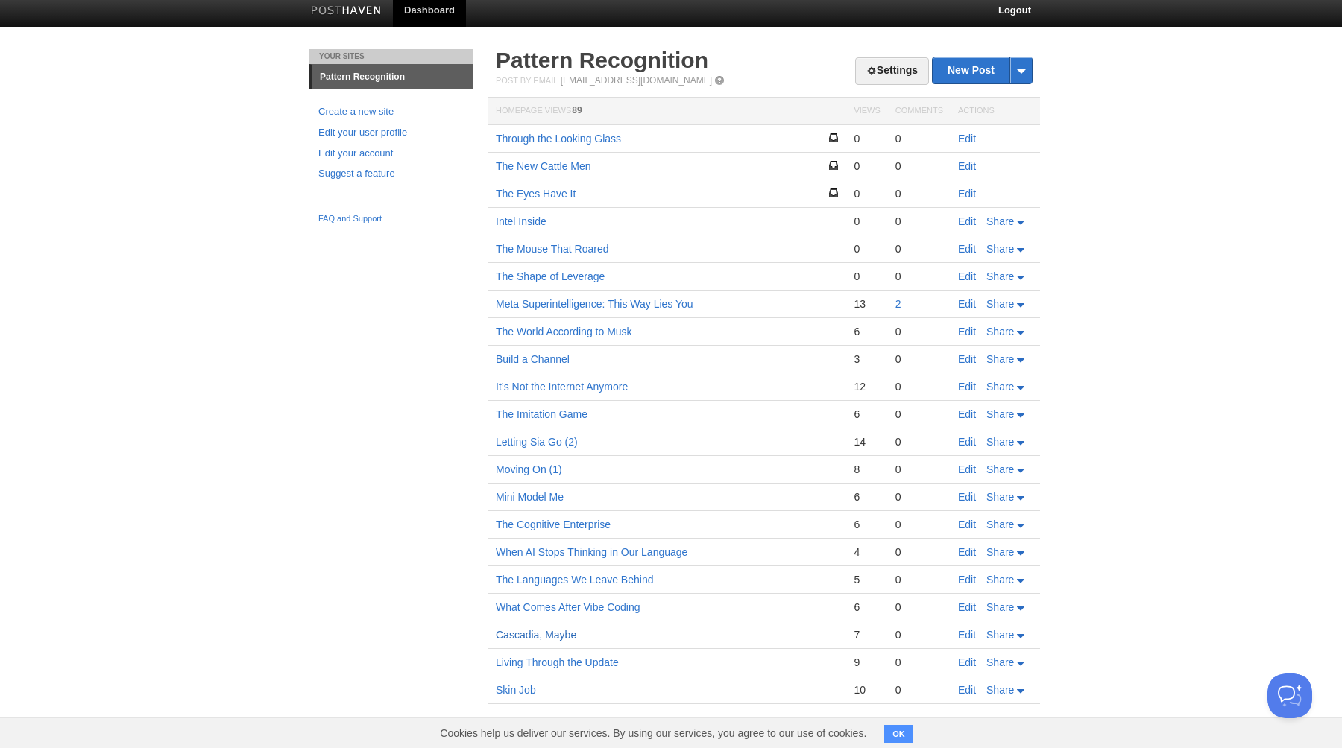
click at [523, 636] on link "Cascadia, Maybe" at bounding box center [536, 635] width 81 height 12
click at [969, 634] on link "Edit" at bounding box center [967, 635] width 18 height 12
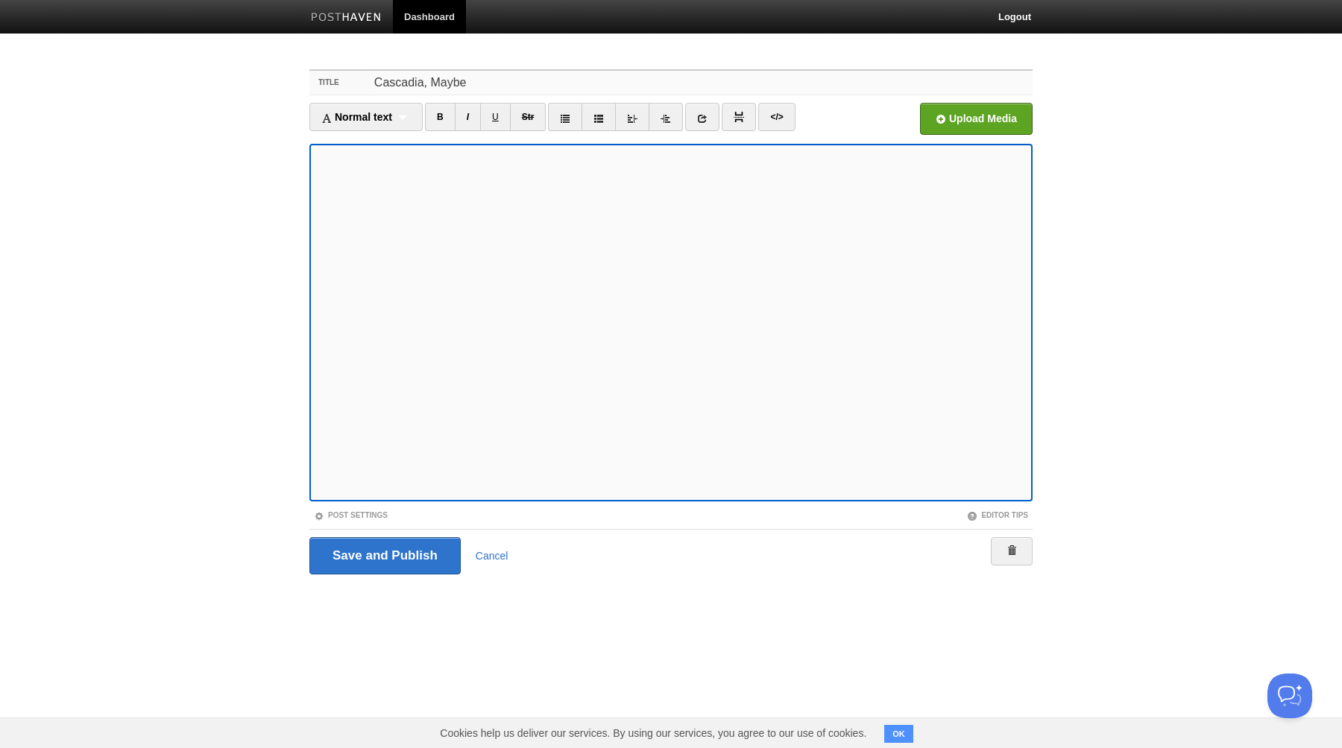
click at [464, 86] on input "Cascadia, Maybe" at bounding box center [701, 83] width 663 height 24
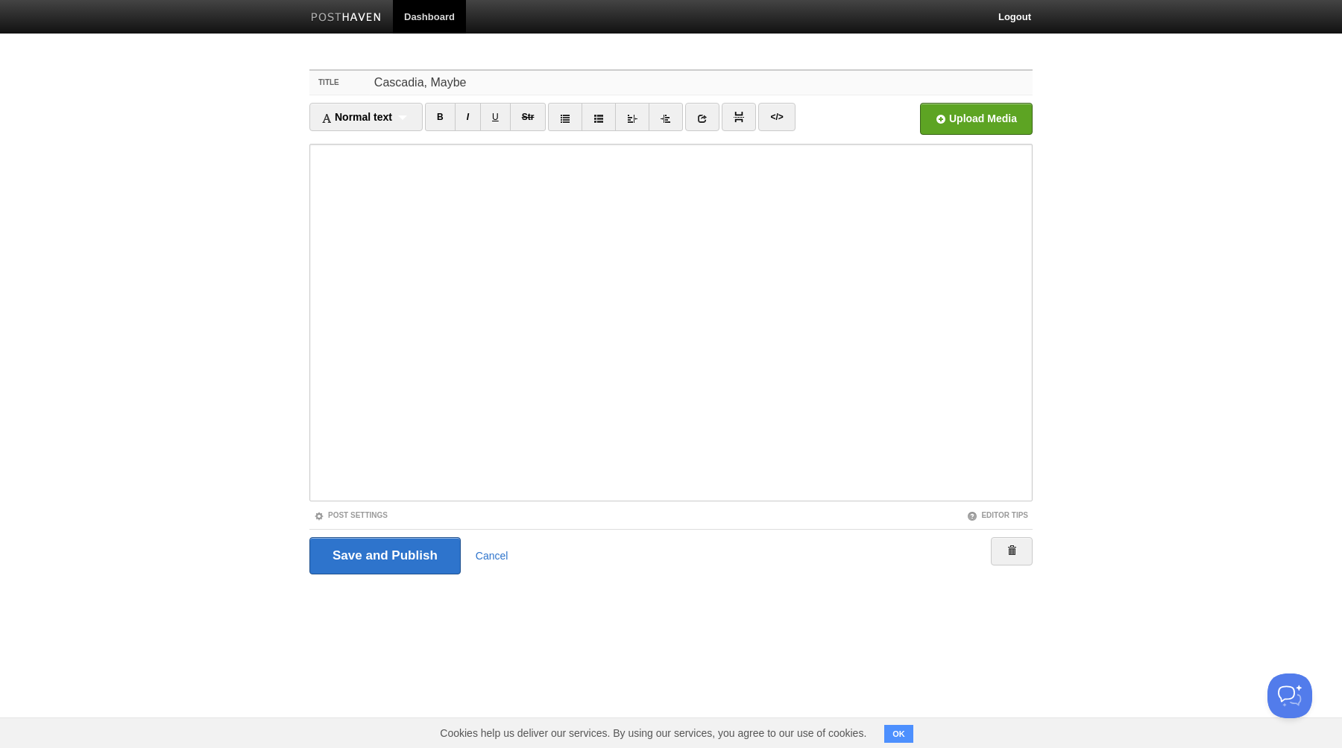
click at [464, 86] on input "Cascadia, Maybe" at bounding box center [701, 83] width 663 height 24
type input "u"
type input "Up for [GEOGRAPHIC_DATA]"
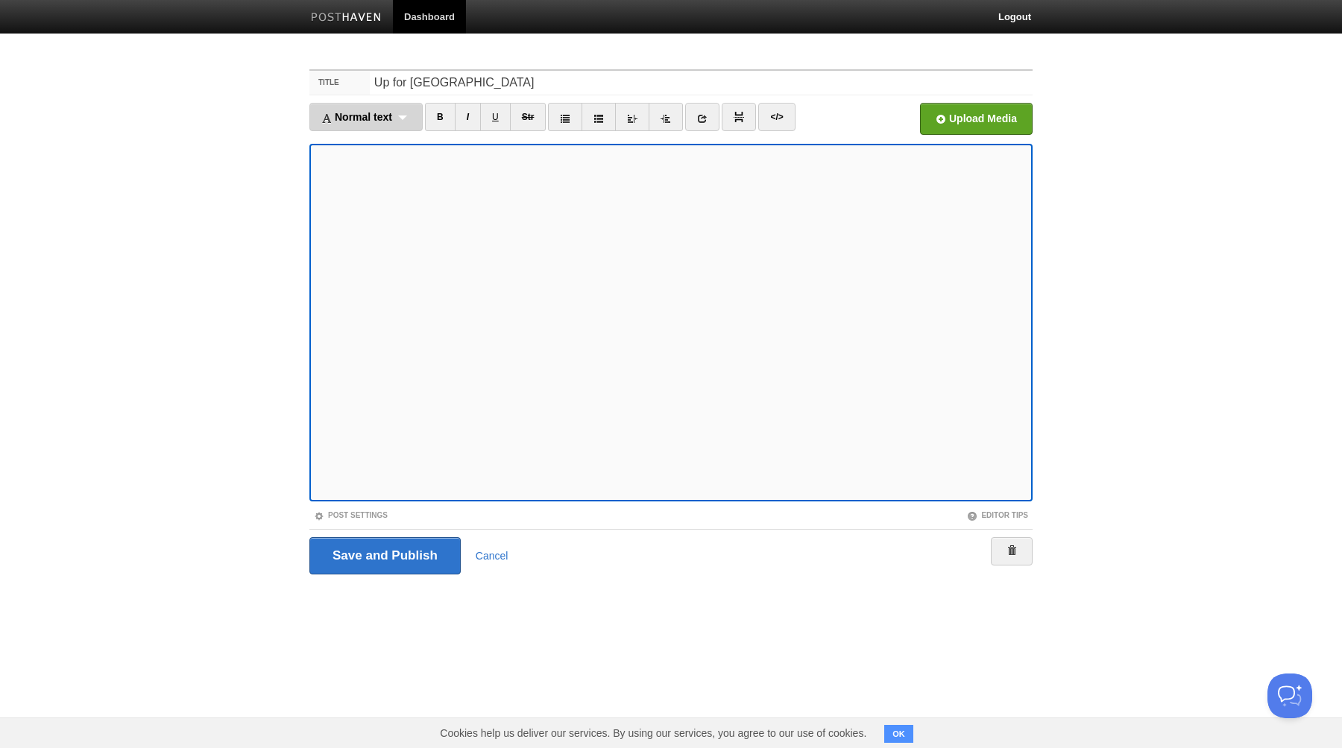
click at [413, 118] on div "Normal text Normal text Heading 1 Heading 2 Heading 3" at bounding box center [365, 117] width 113 height 28
click at [369, 144] on link "Normal text" at bounding box center [366, 143] width 112 height 22
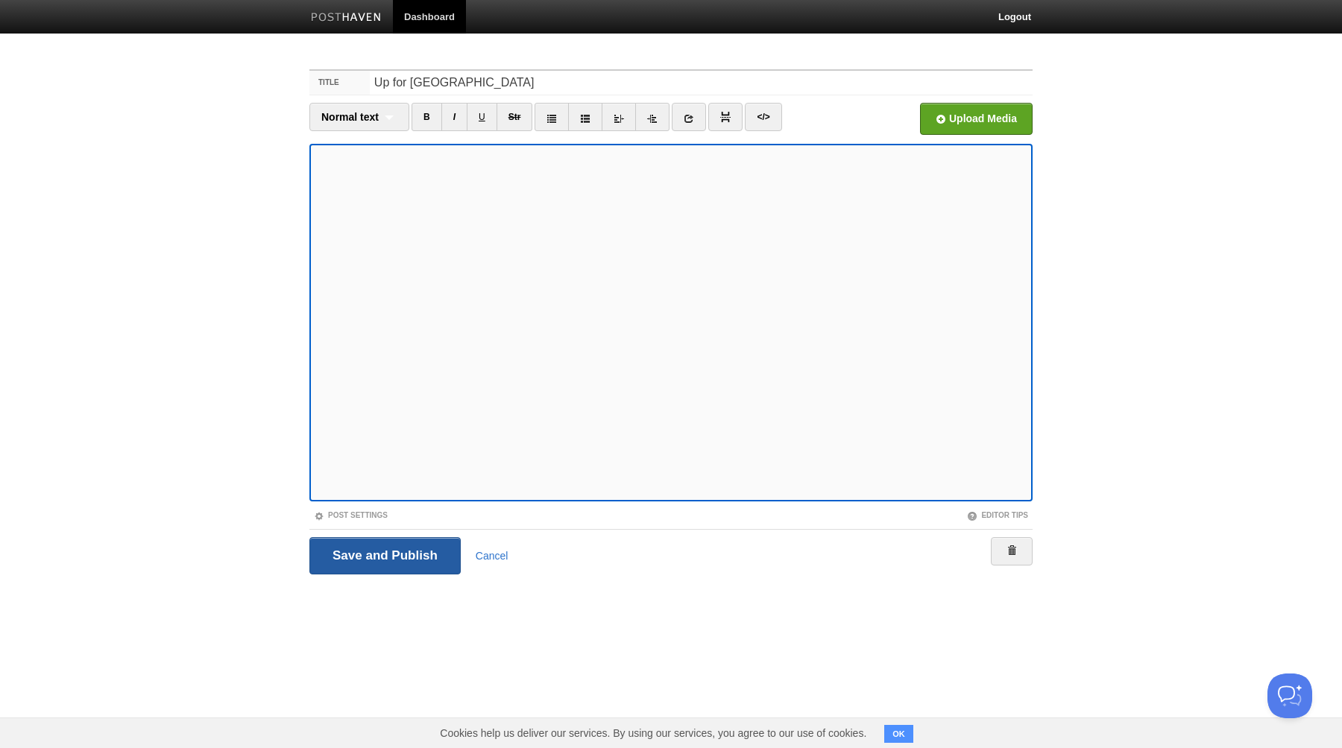
click at [389, 554] on input "Save and Publish" at bounding box center [384, 555] width 151 height 37
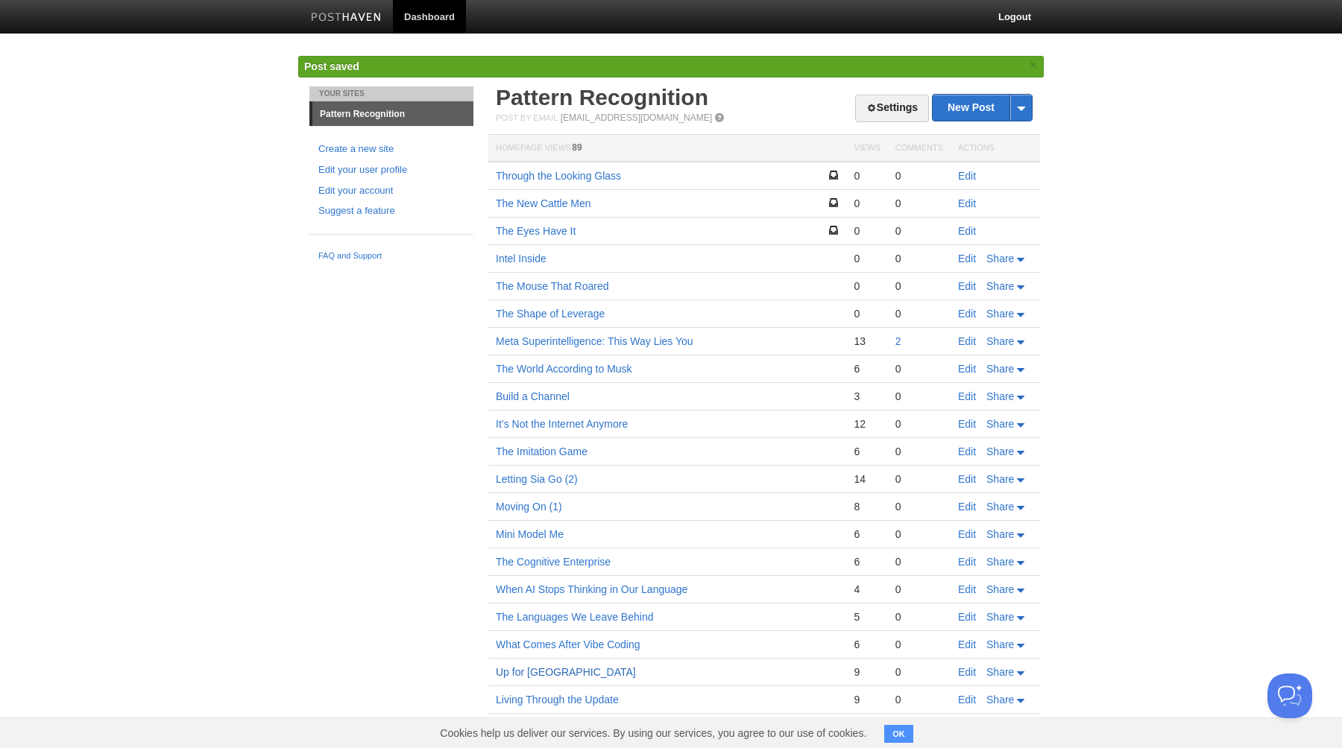
scroll to position [37, 0]
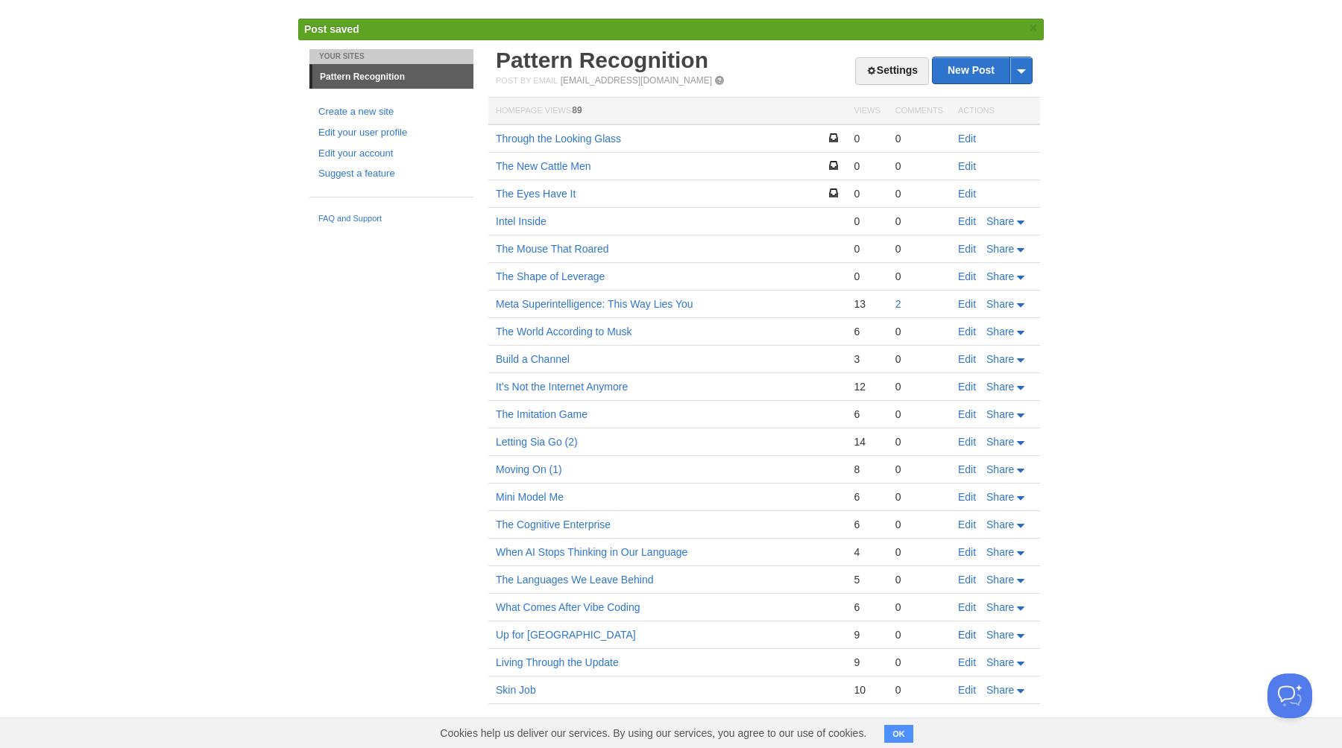
click at [964, 634] on link "Edit" at bounding box center [967, 635] width 18 height 12
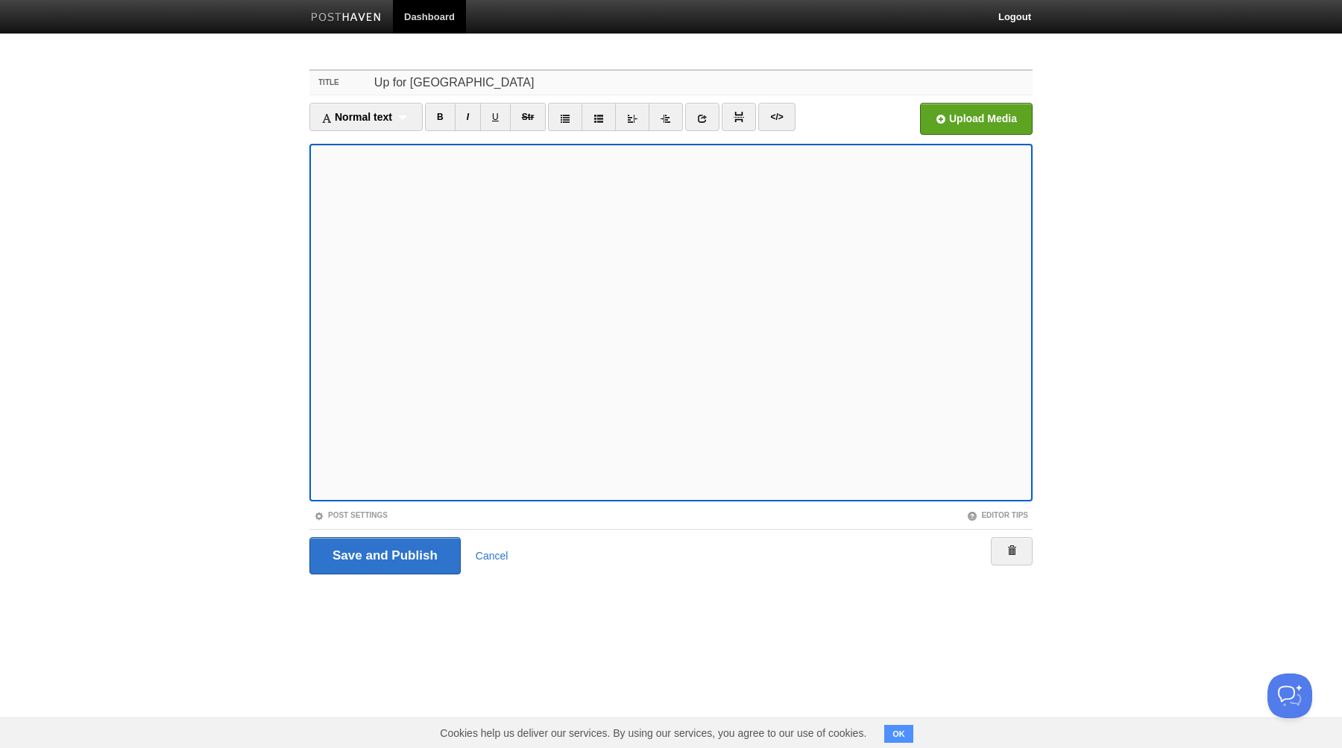
click at [379, 84] on input "Up for [GEOGRAPHIC_DATA]" at bounding box center [701, 83] width 663 height 24
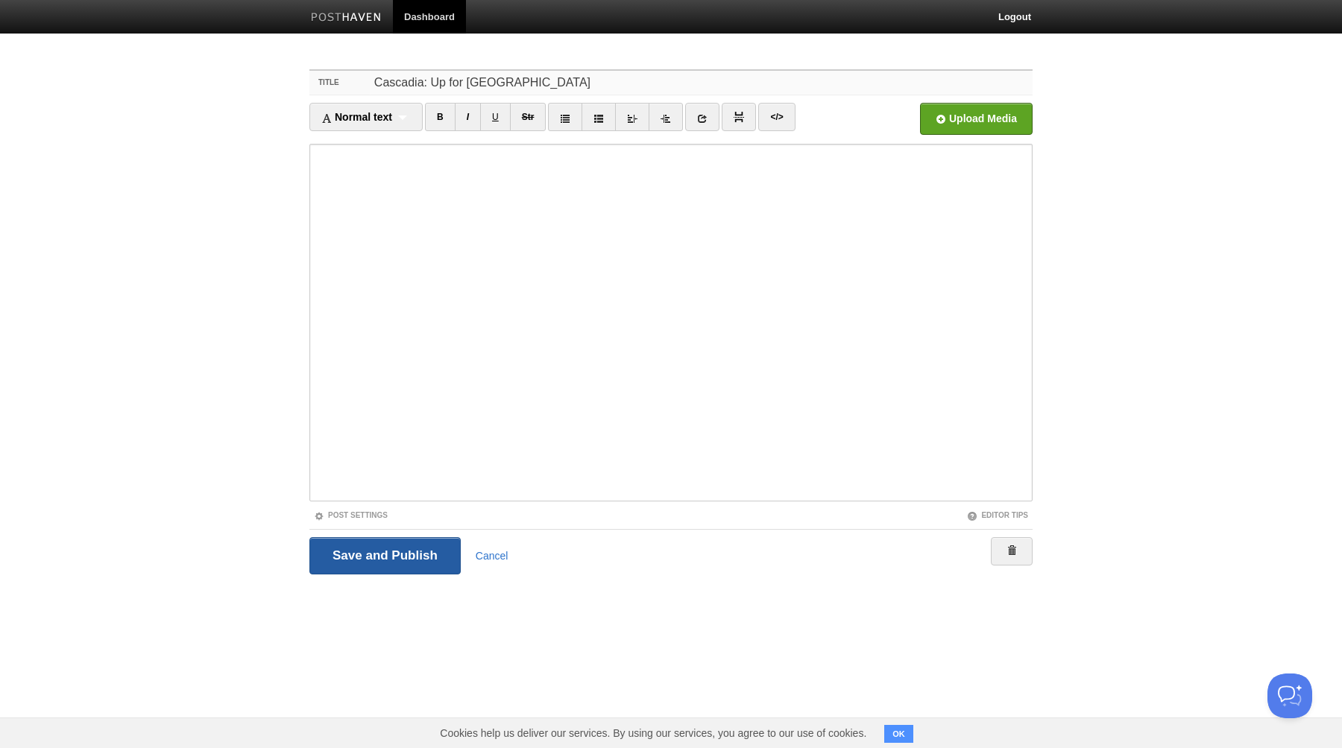
type input "Cascadia: Up for [GEOGRAPHIC_DATA]"
click at [362, 563] on input "Save and Publish" at bounding box center [384, 555] width 151 height 37
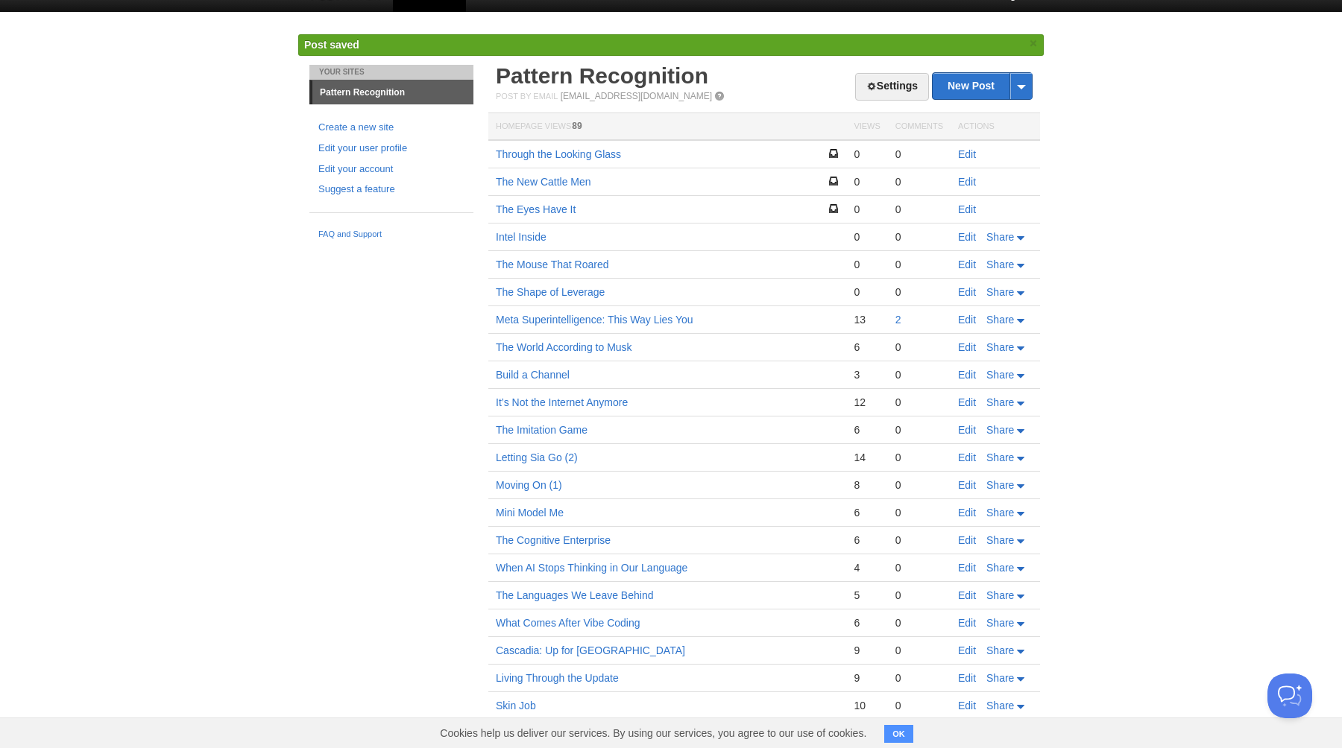
scroll to position [37, 0]
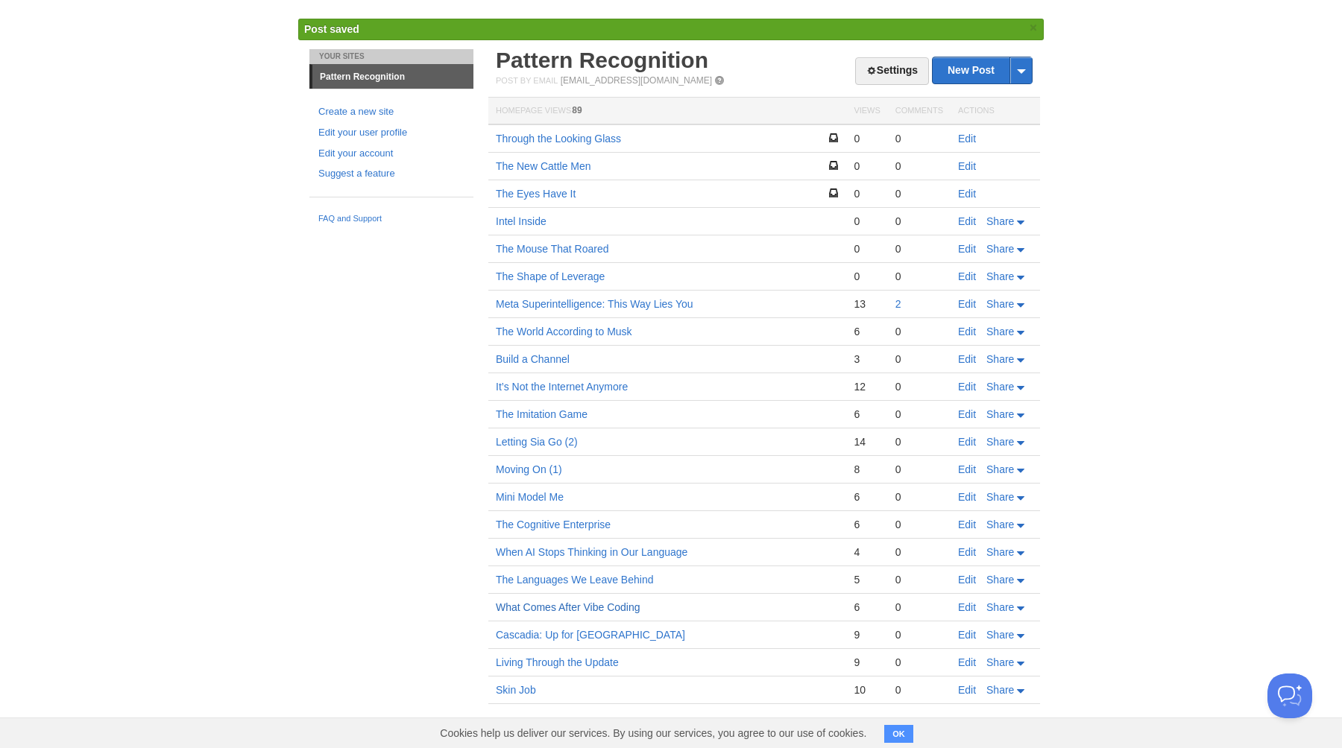
click at [558, 603] on link "What Comes After Vibe Coding" at bounding box center [568, 608] width 145 height 12
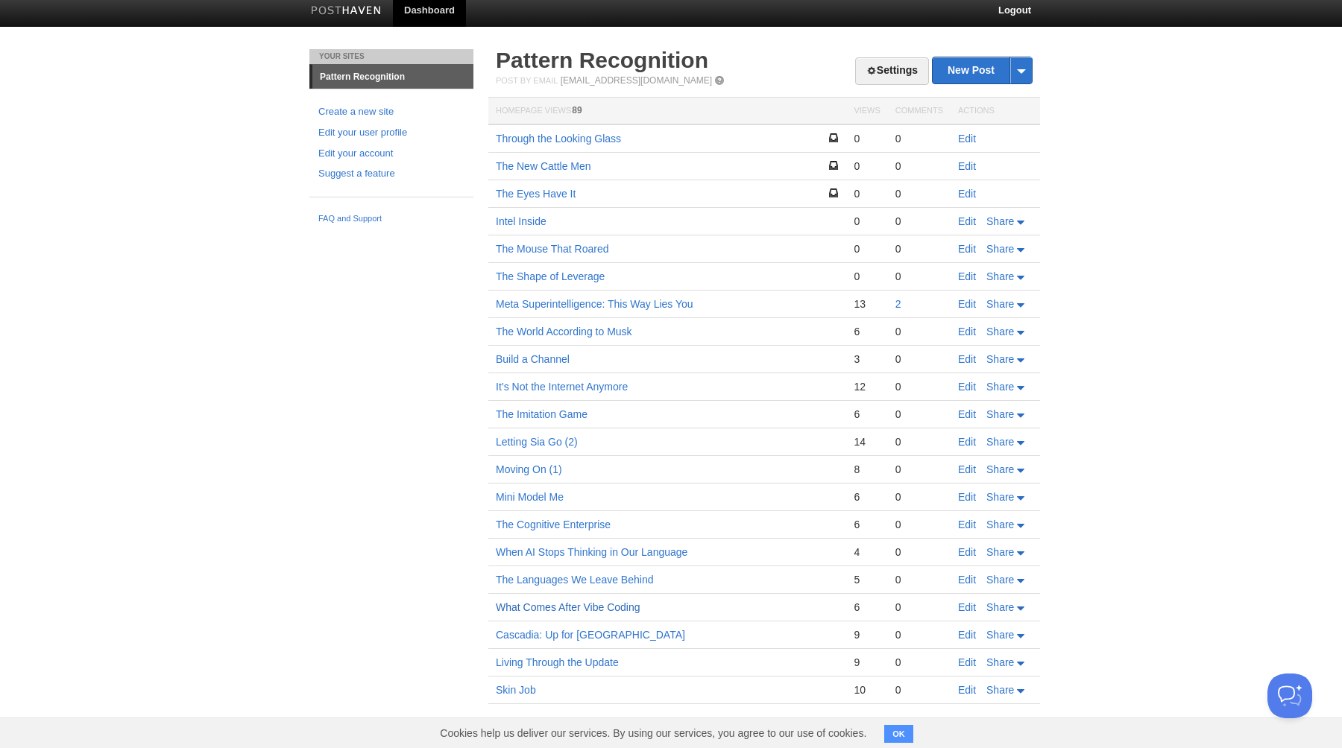
scroll to position [7, 0]
click at [546, 609] on link "What Comes After Vibe Coding" at bounding box center [568, 608] width 145 height 12
click at [968, 607] on link "Edit" at bounding box center [967, 608] width 18 height 12
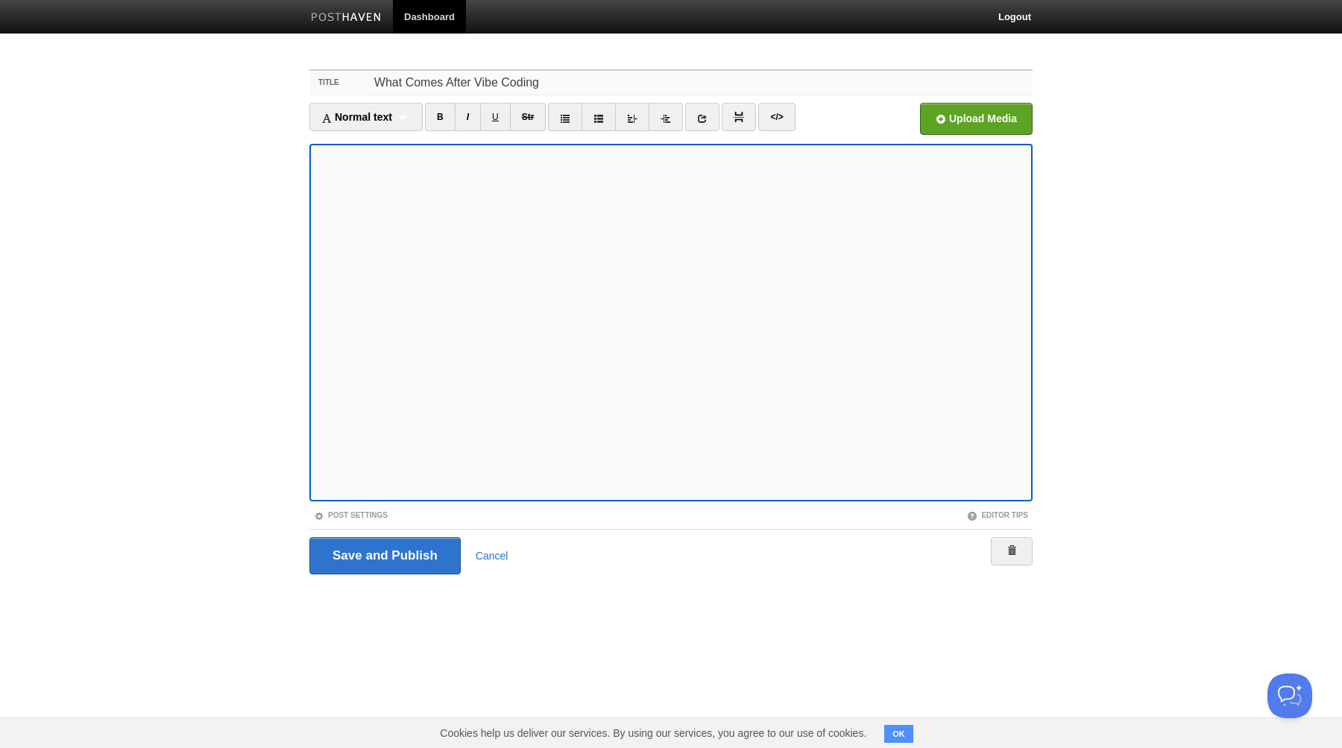
click at [436, 80] on input "What Comes After Vibe Coding" at bounding box center [701, 83] width 663 height 24
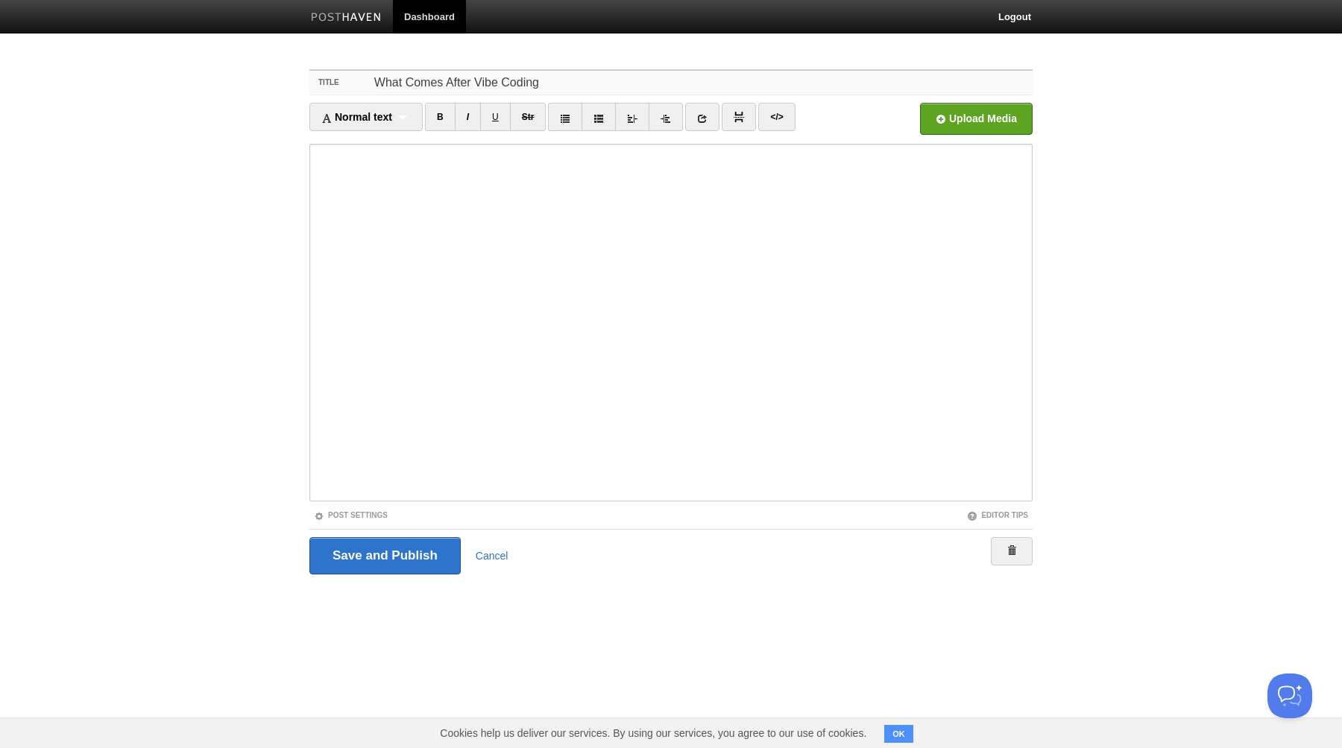
click at [436, 80] on input "What Comes After Vibe Coding" at bounding box center [701, 83] width 663 height 24
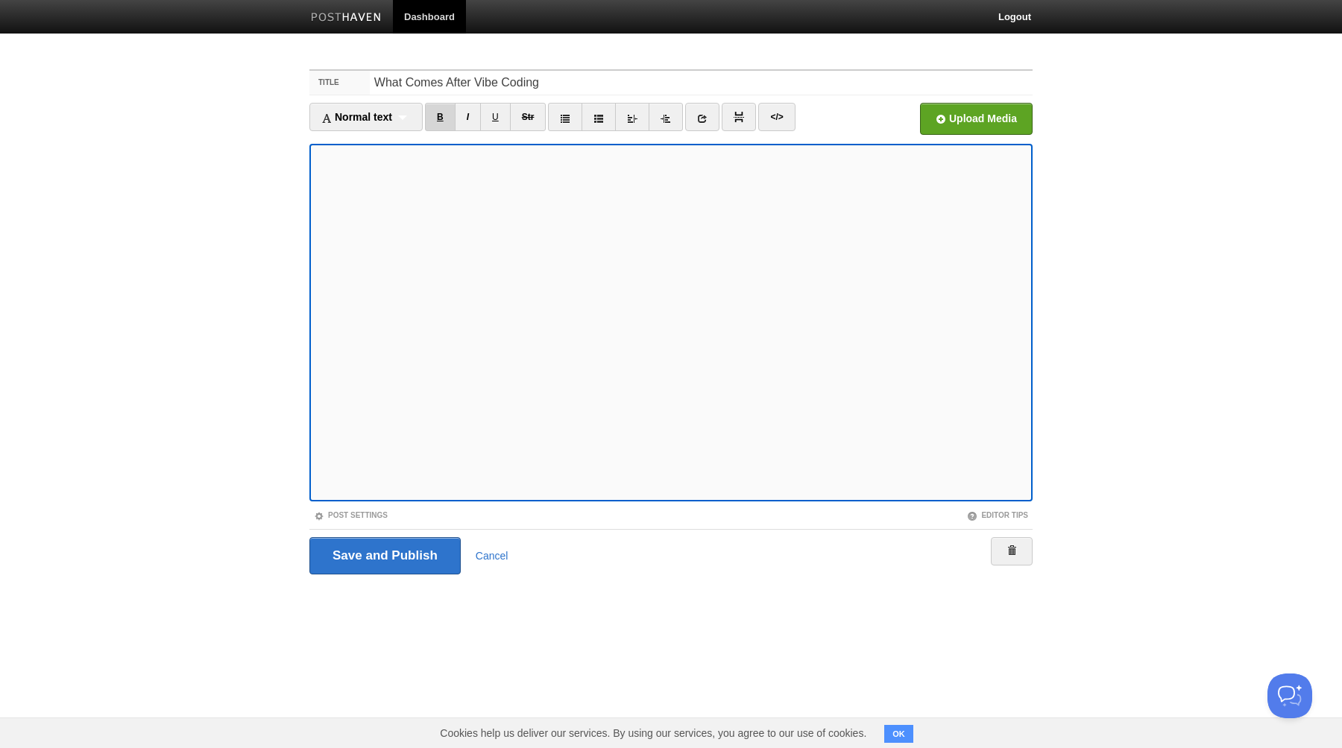
click at [443, 117] on link "B" at bounding box center [440, 117] width 31 height 28
click at [379, 549] on input "Save and Publish" at bounding box center [384, 555] width 151 height 37
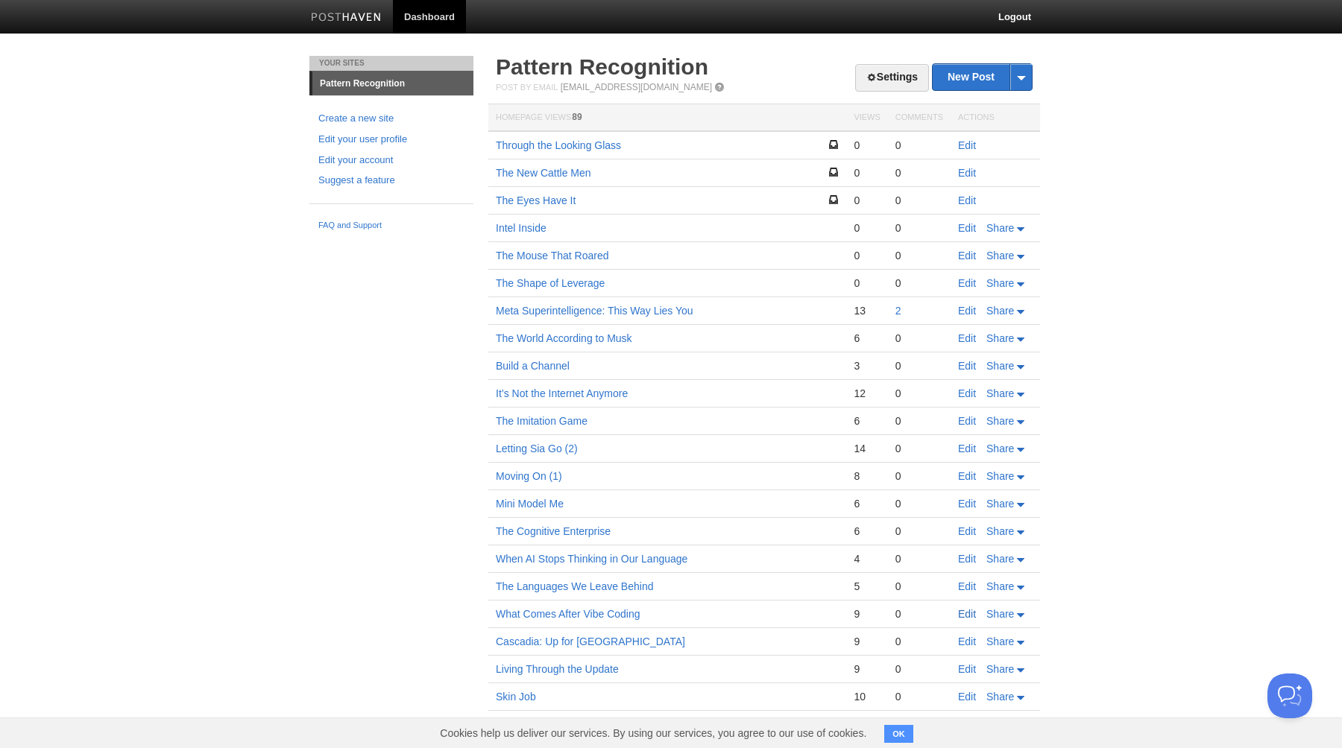
click at [966, 613] on link "Edit" at bounding box center [967, 614] width 18 height 12
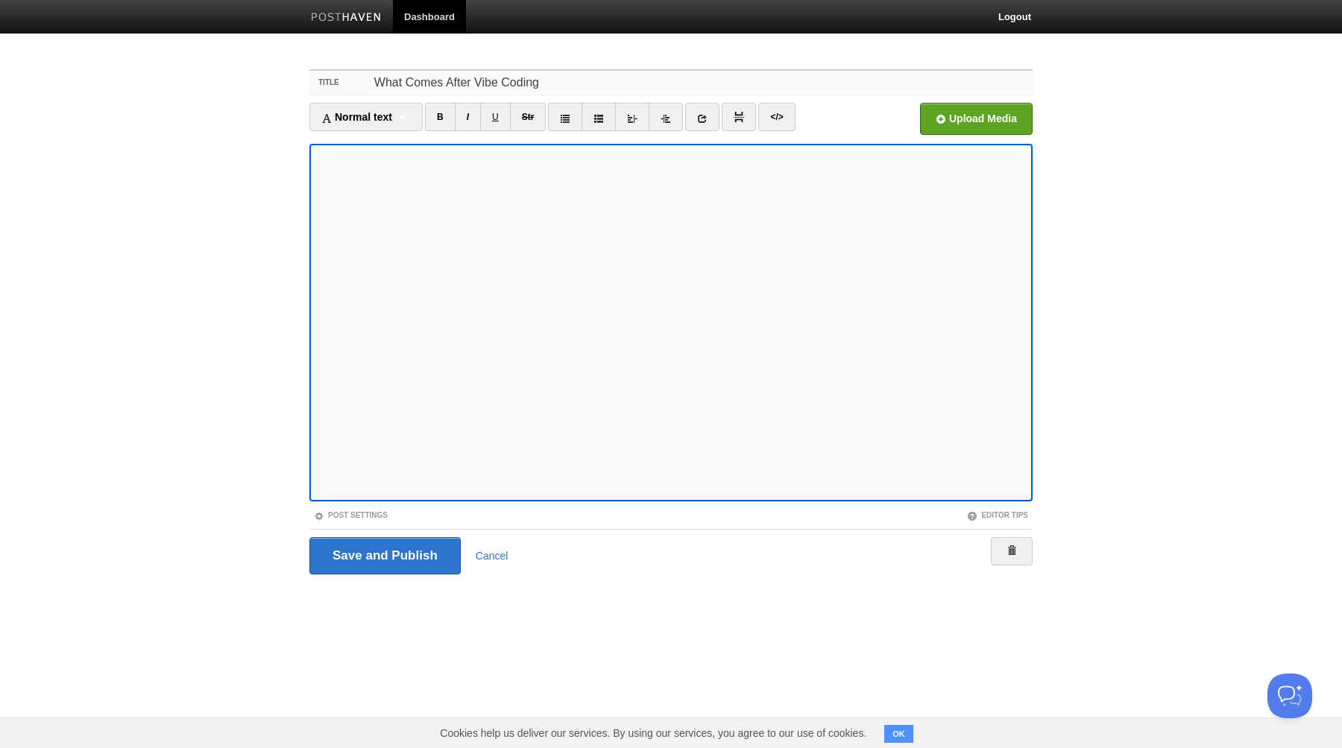
click at [467, 89] on input "What Comes After Vibe Coding" at bounding box center [701, 83] width 663 height 24
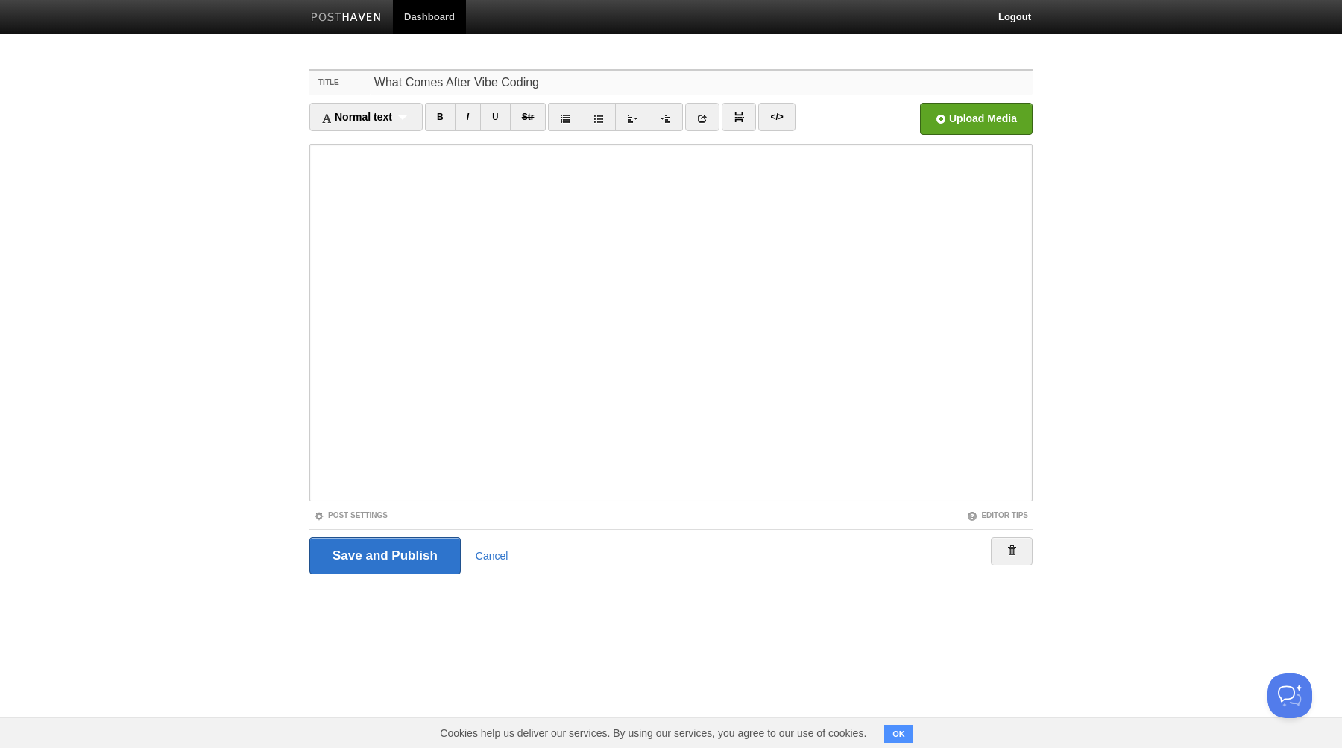
click at [467, 89] on input "What Comes After Vibe Coding" at bounding box center [701, 83] width 663 height 24
type input "Built by Loop"
click at [381, 555] on input "Save and Publish" at bounding box center [384, 555] width 151 height 37
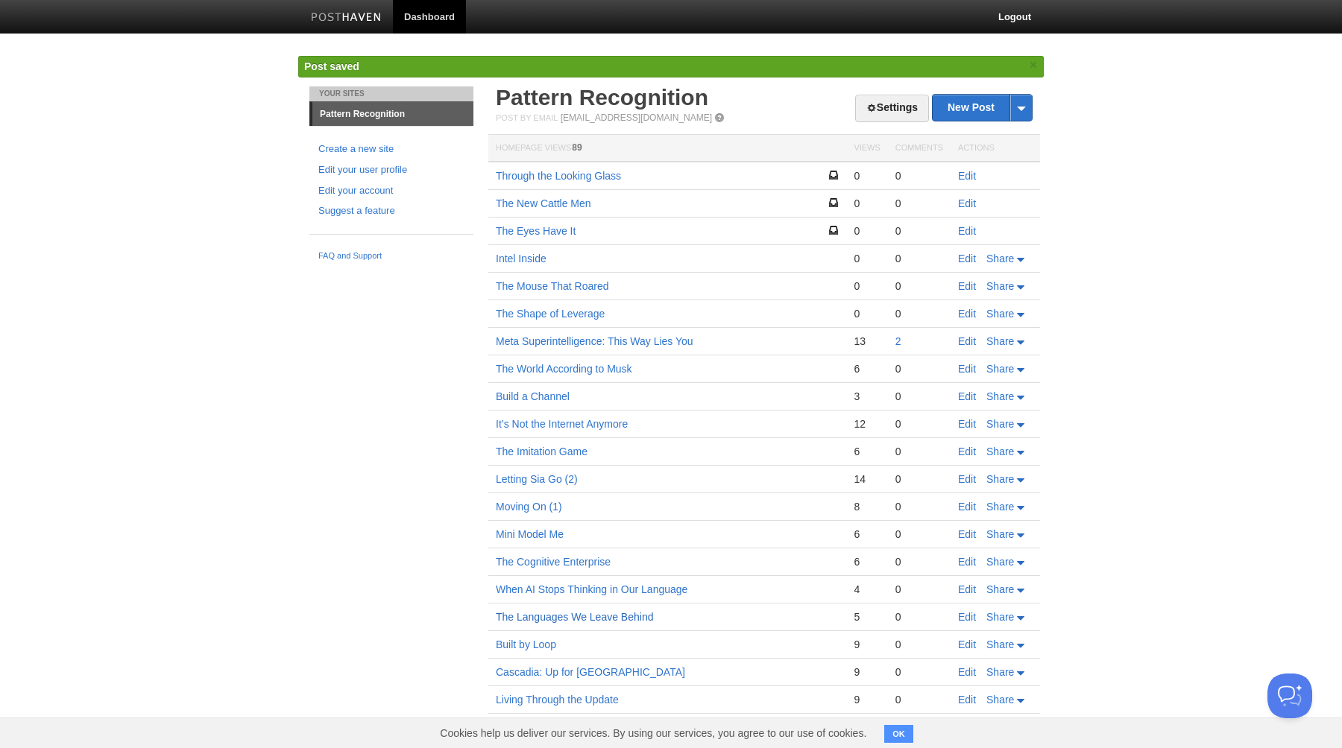
click at [548, 616] on link "The Languages We Leave Behind" at bounding box center [574, 617] width 157 height 12
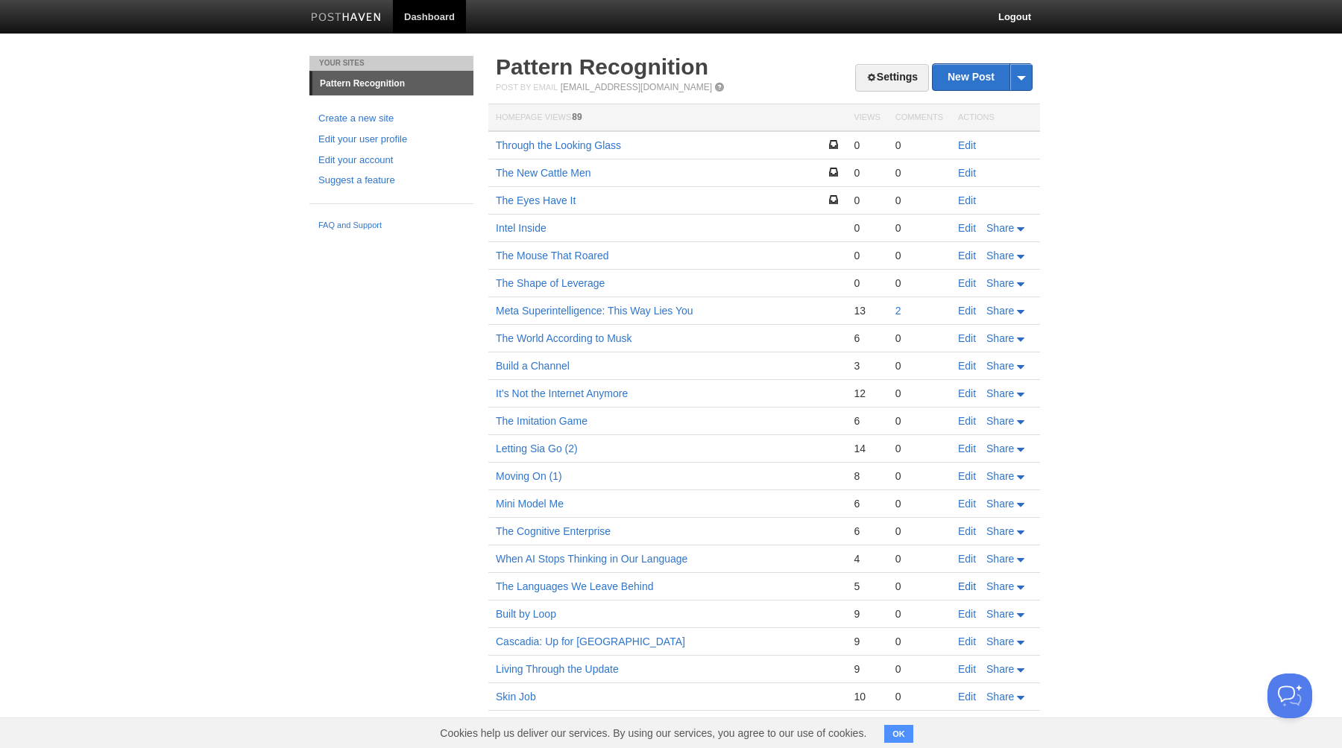
click at [970, 589] on link "Edit" at bounding box center [967, 587] width 18 height 12
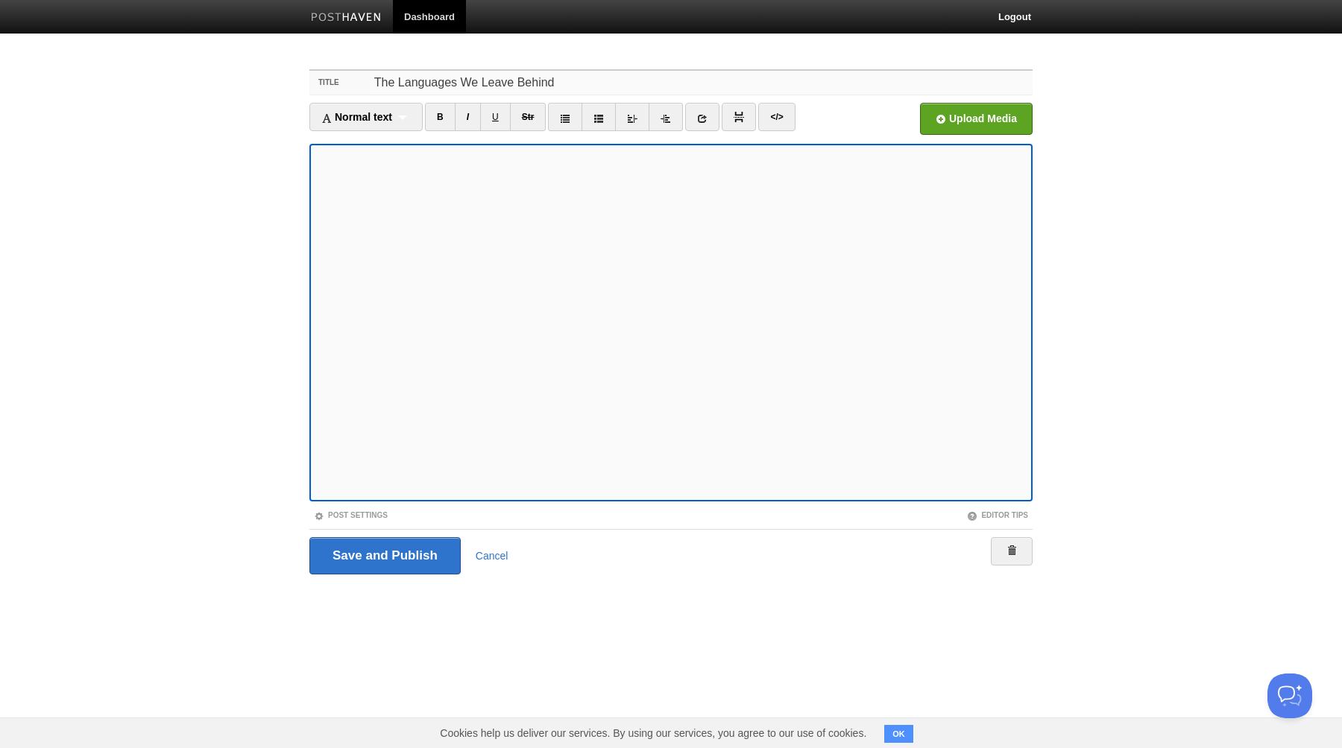
click at [450, 86] on input "The Languages We Leave Behind" at bounding box center [701, 83] width 663 height 24
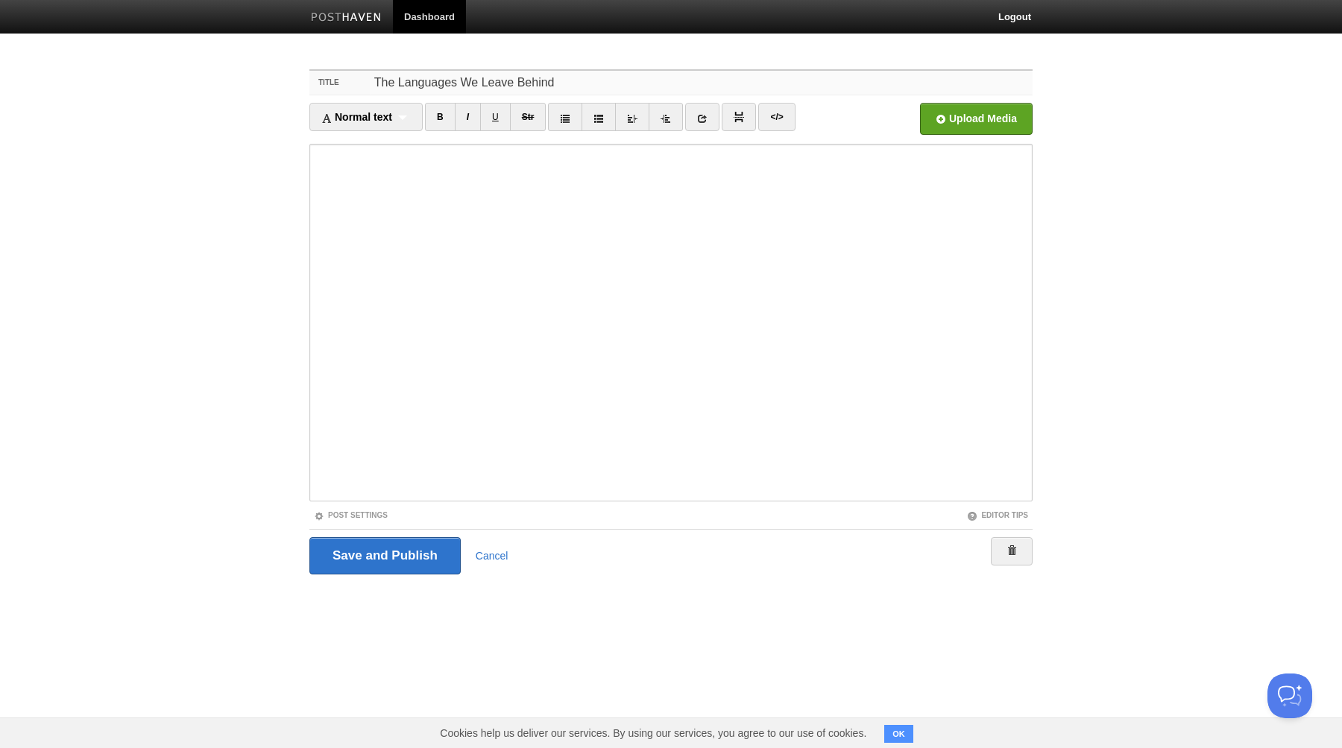
click at [450, 86] on input "The Languages We Leave Behind" at bounding box center [701, 83] width 663 height 24
click at [449, 85] on input "The Languages We Leave Behind" at bounding box center [701, 83] width 663 height 24
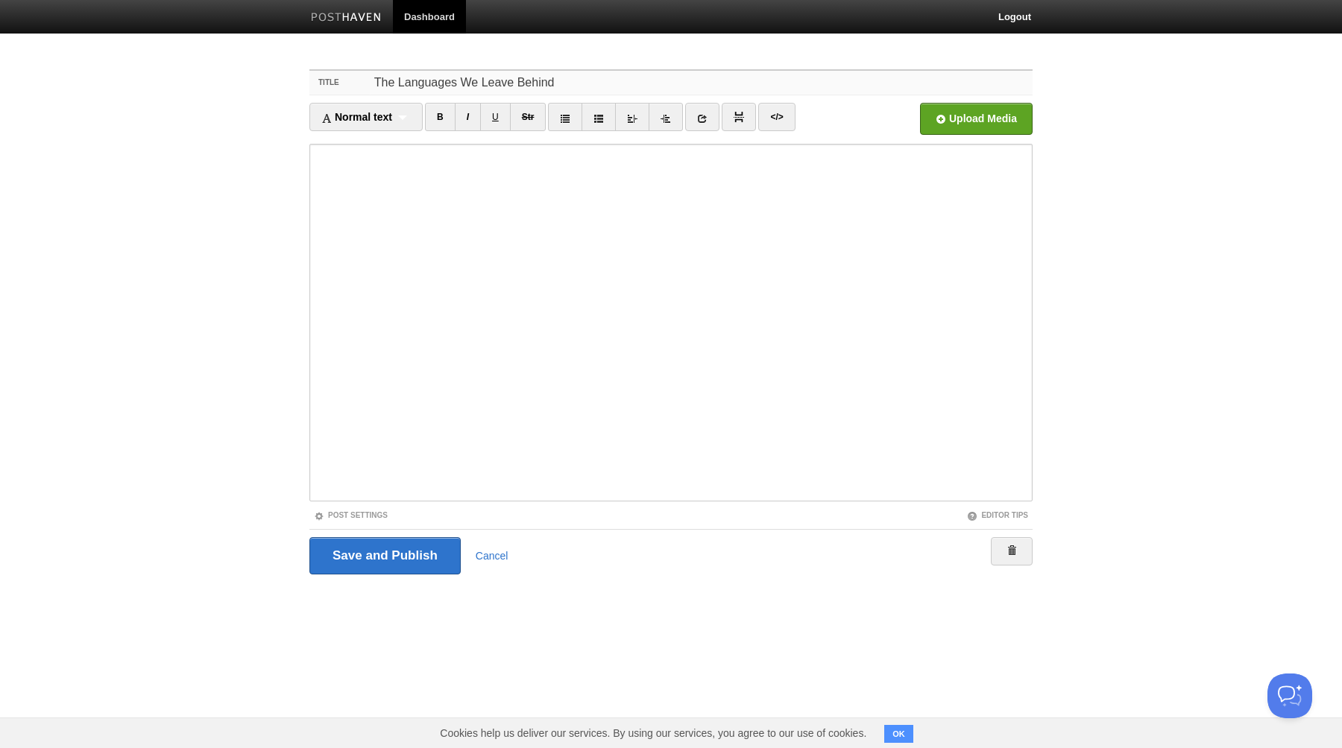
click at [449, 85] on input "The Languages We Leave Behind" at bounding box center [701, 83] width 663 height 24
paste input "Like Latin, but Compiles"
type input "Like Latin, but Compiles"
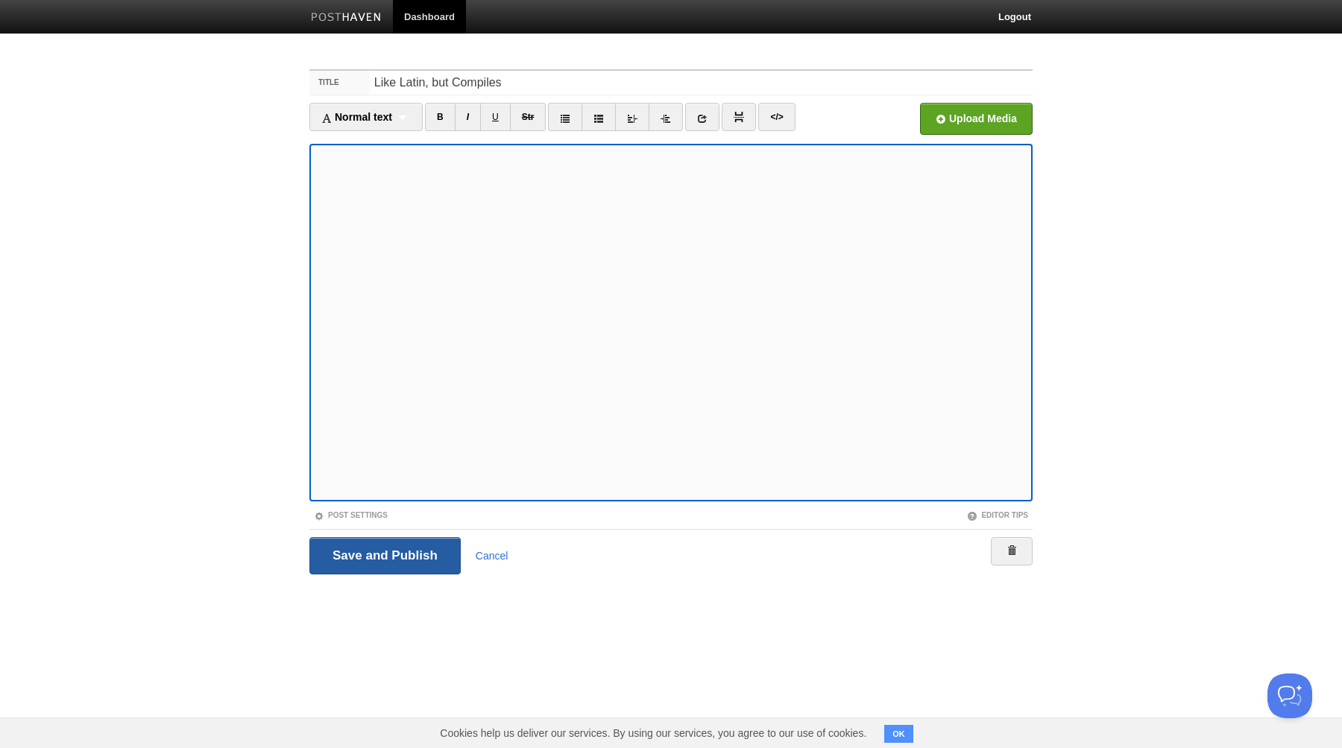
click at [391, 551] on input "Save and Publish" at bounding box center [384, 555] width 151 height 37
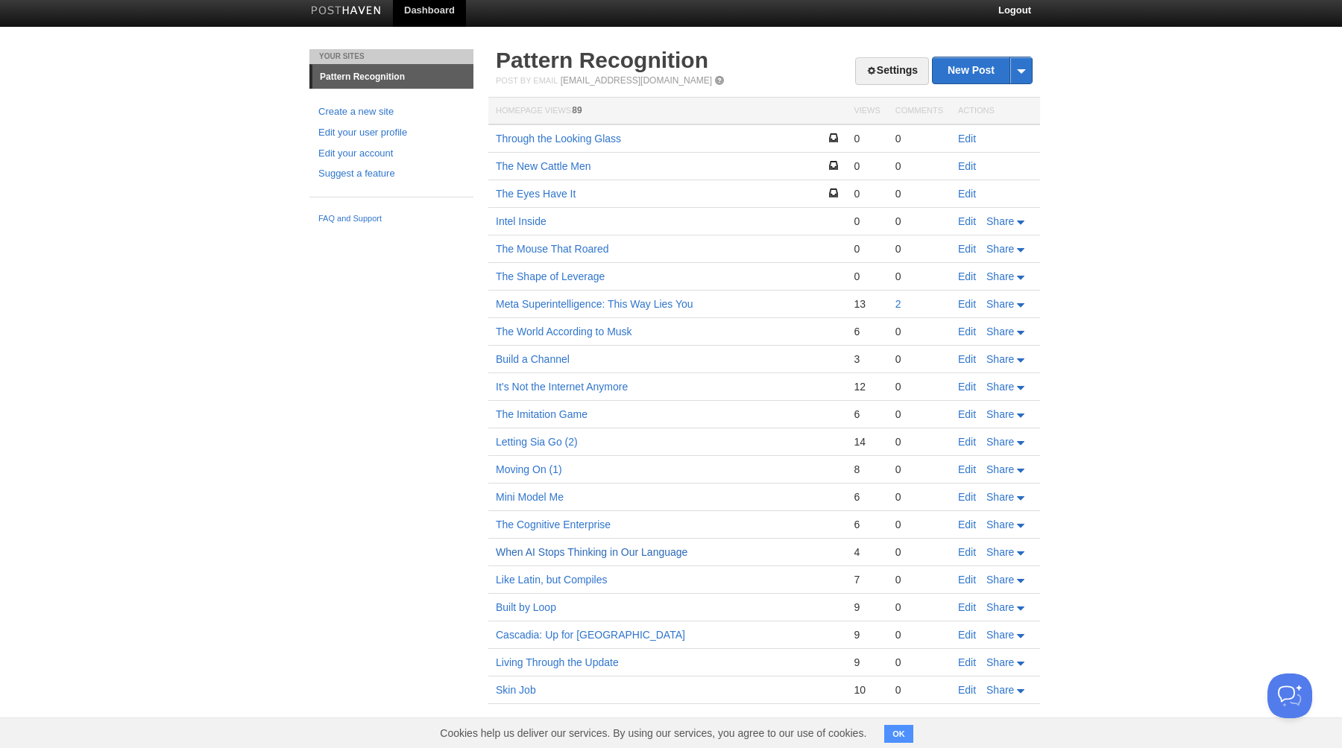
scroll to position [7, 0]
click at [557, 552] on link "When AI Stops Thinking in Our Language" at bounding box center [592, 552] width 192 height 12
